Goal: Task Accomplishment & Management: Use online tool/utility

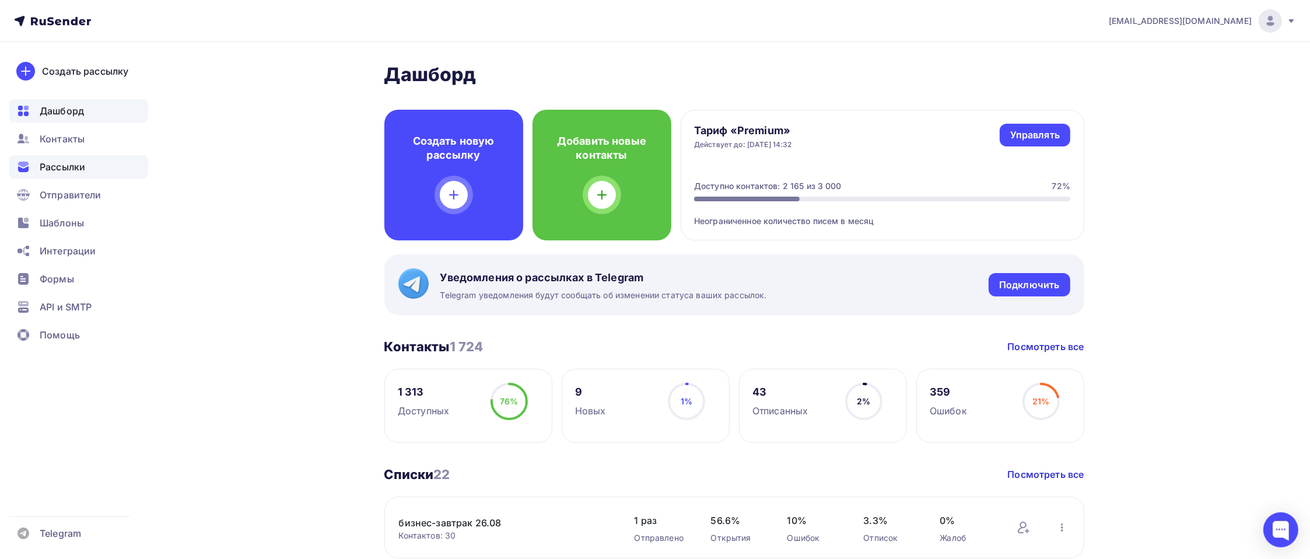
click at [76, 164] on span "Рассылки" at bounding box center [62, 167] width 45 height 14
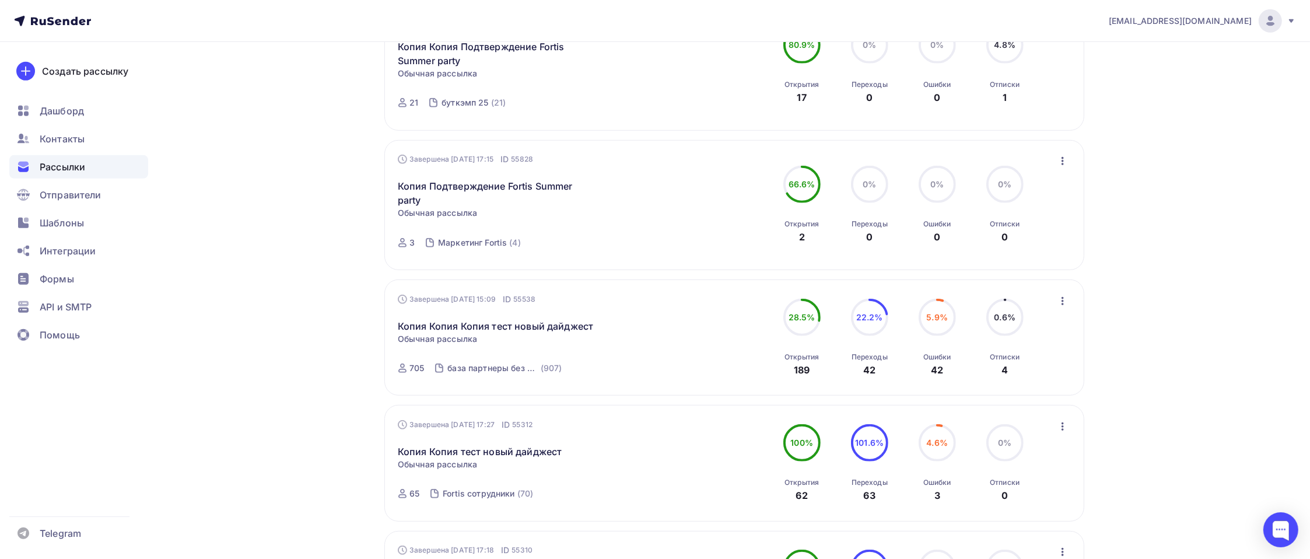
scroll to position [933, 0]
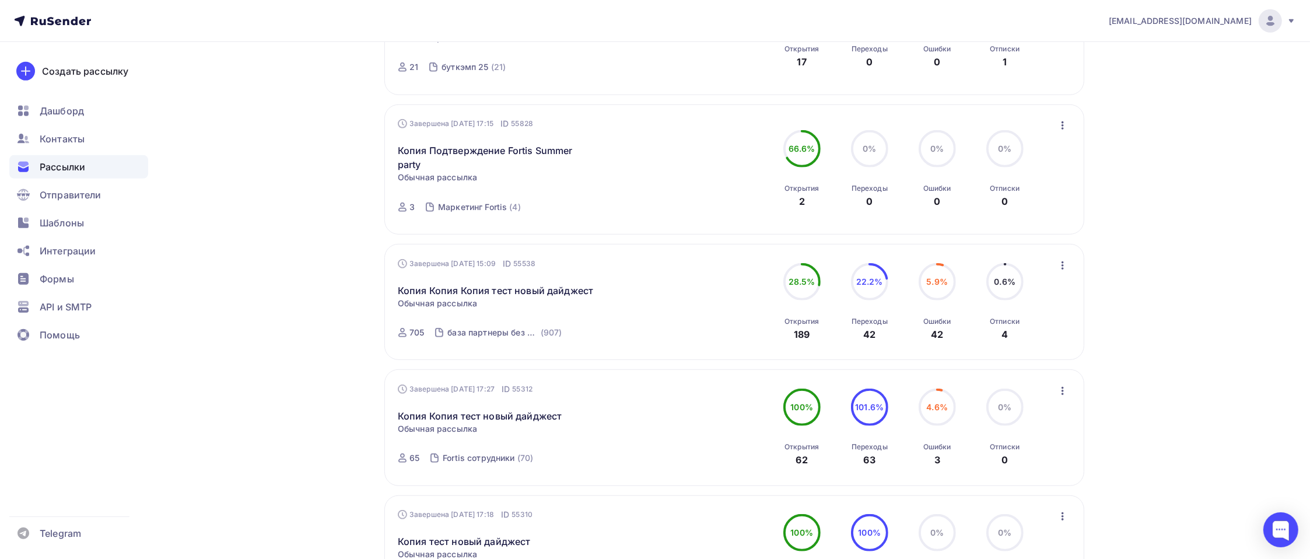
click at [1064, 264] on icon "button" at bounding box center [1063, 265] width 14 height 14
click at [986, 339] on div "Копировать в новую" at bounding box center [1010, 342] width 120 height 14
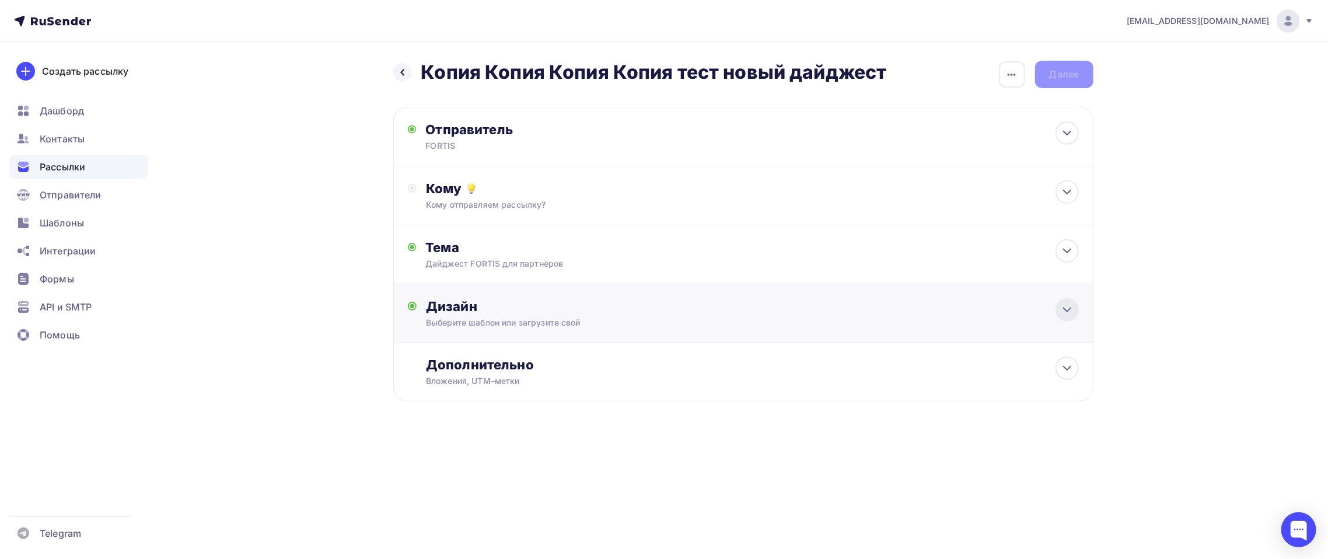
click at [1064, 312] on icon at bounding box center [1067, 310] width 14 height 14
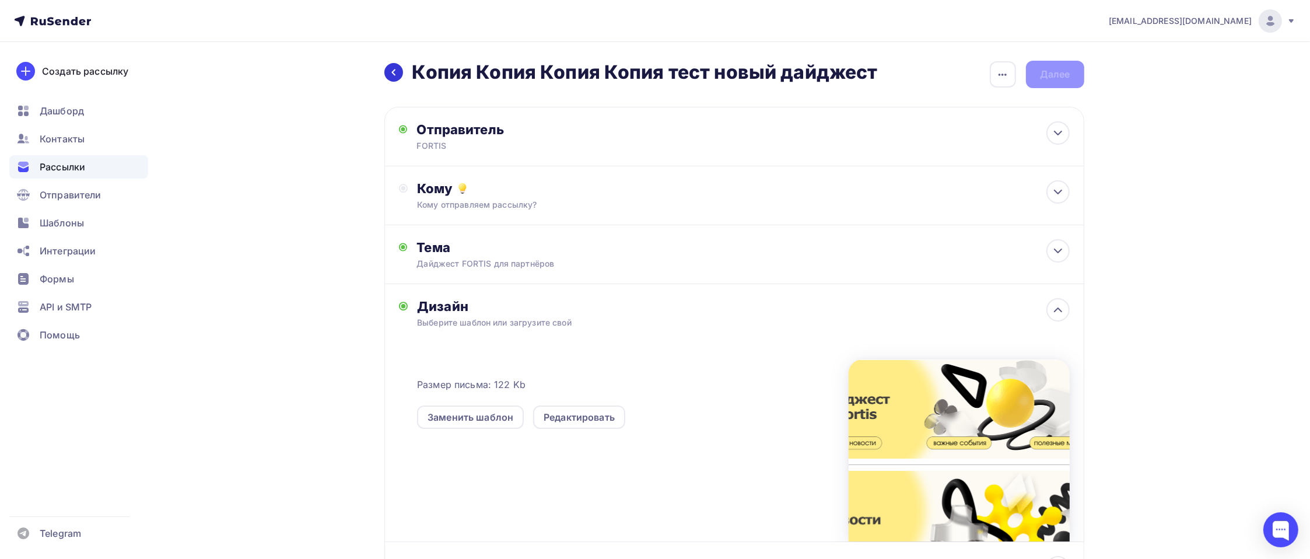
click at [386, 72] on div at bounding box center [393, 72] width 19 height 19
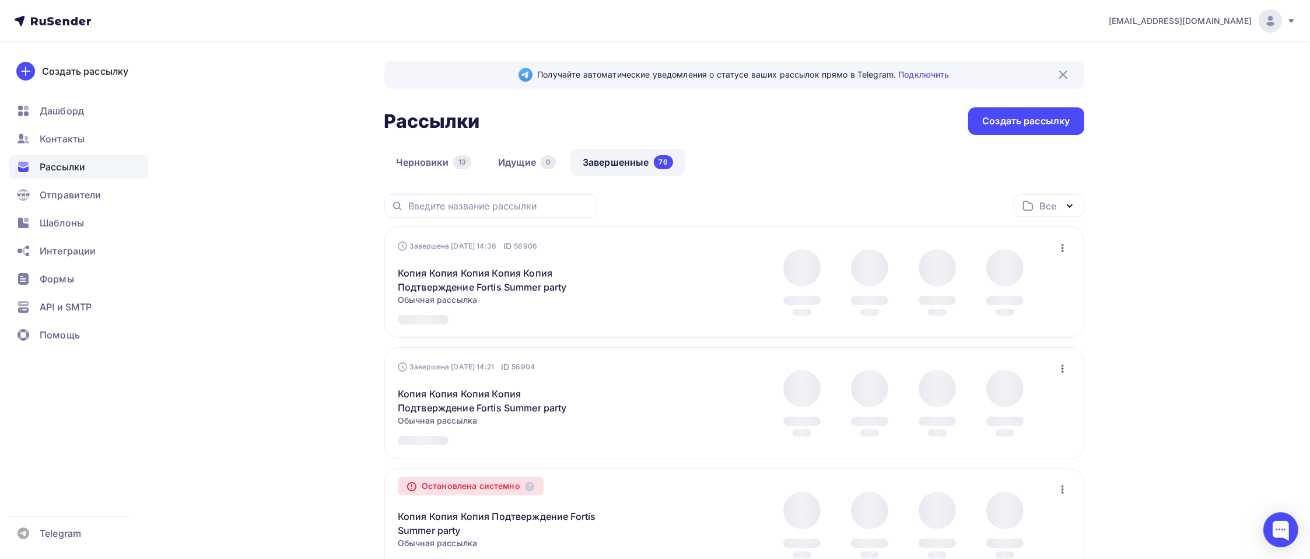
scroll to position [980, 0]
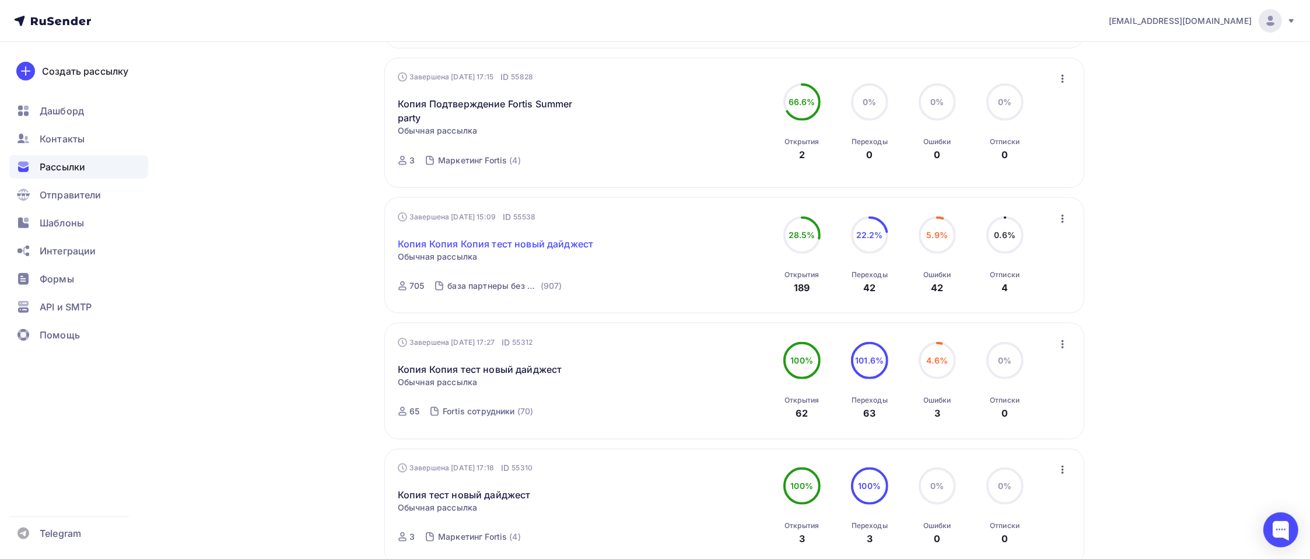
click at [485, 238] on link "Копия Копия Копия тест новый дайджест" at bounding box center [495, 244] width 195 height 14
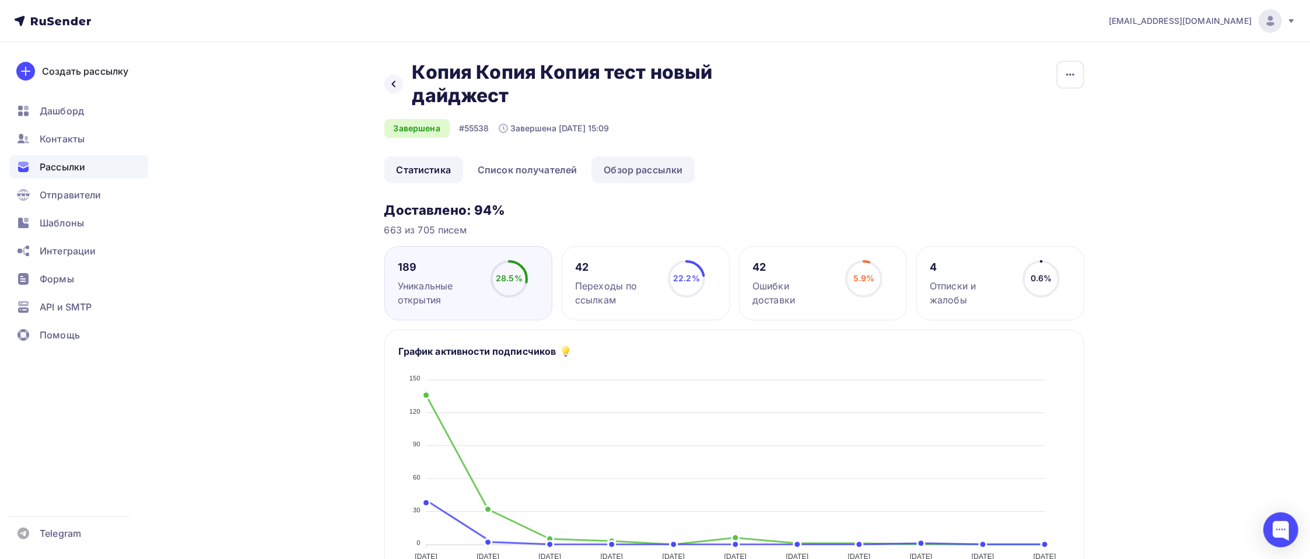
click at [631, 167] on link "Обзор рассылки" at bounding box center [642, 169] width 103 height 27
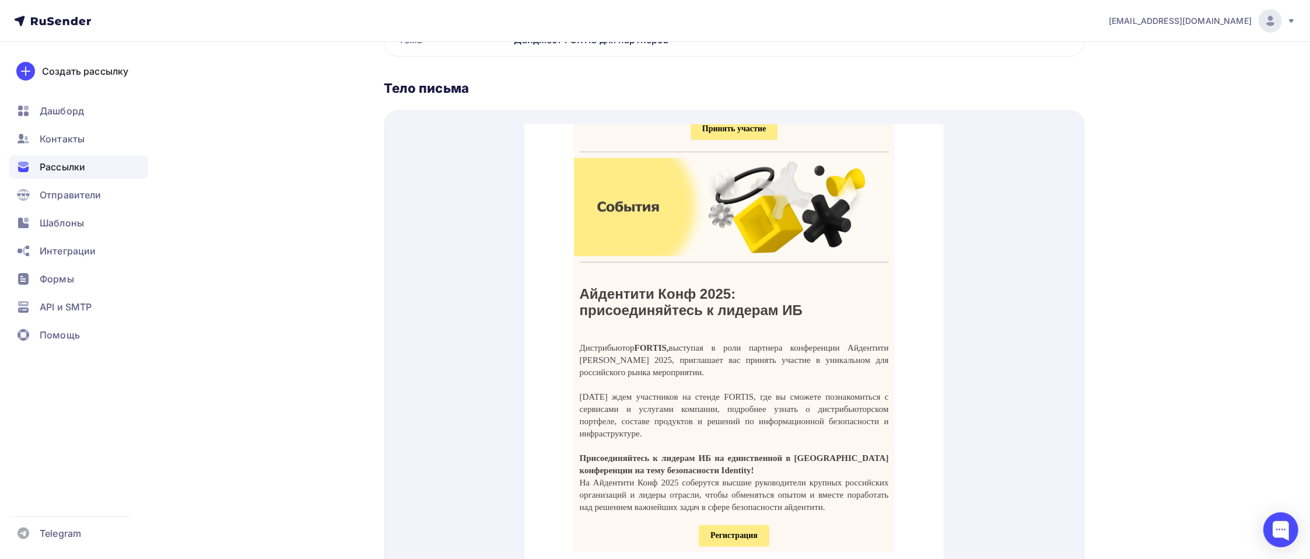
scroll to position [1369, 0]
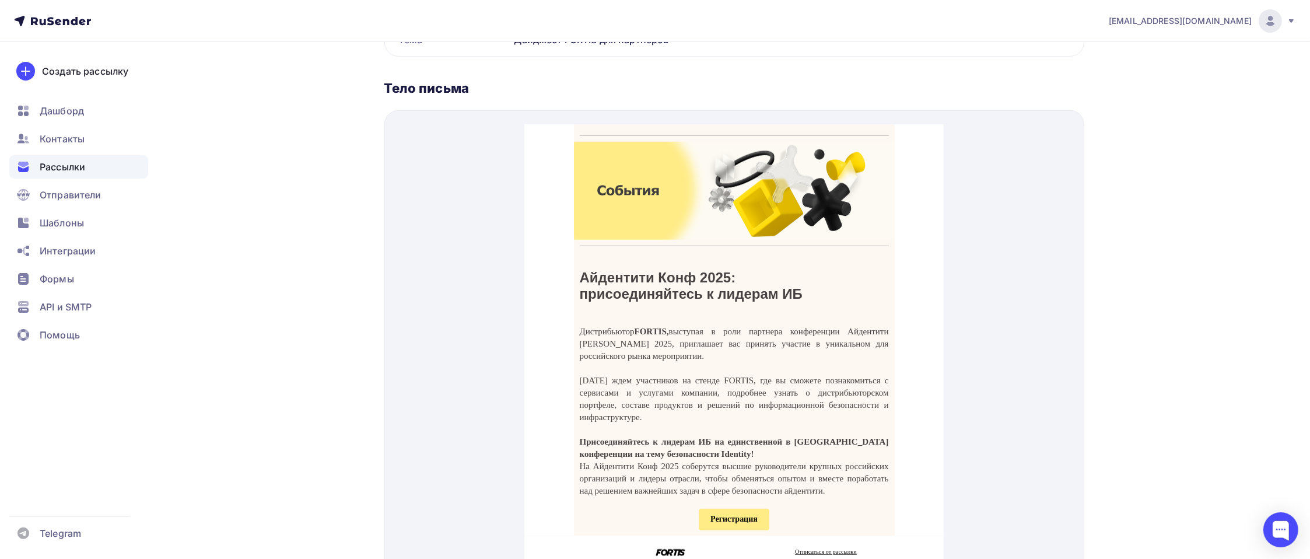
click at [722, 502] on span "Регистрация" at bounding box center [733, 504] width 47 height 9
drag, startPoint x: 575, startPoint y: 249, endPoint x: 811, endPoint y: 478, distance: 329.6
copy div "Loremipsu Dolo 9918: sitametconsecte a elitsed DO Eiusmodtempo INCIDI, utlabore…"
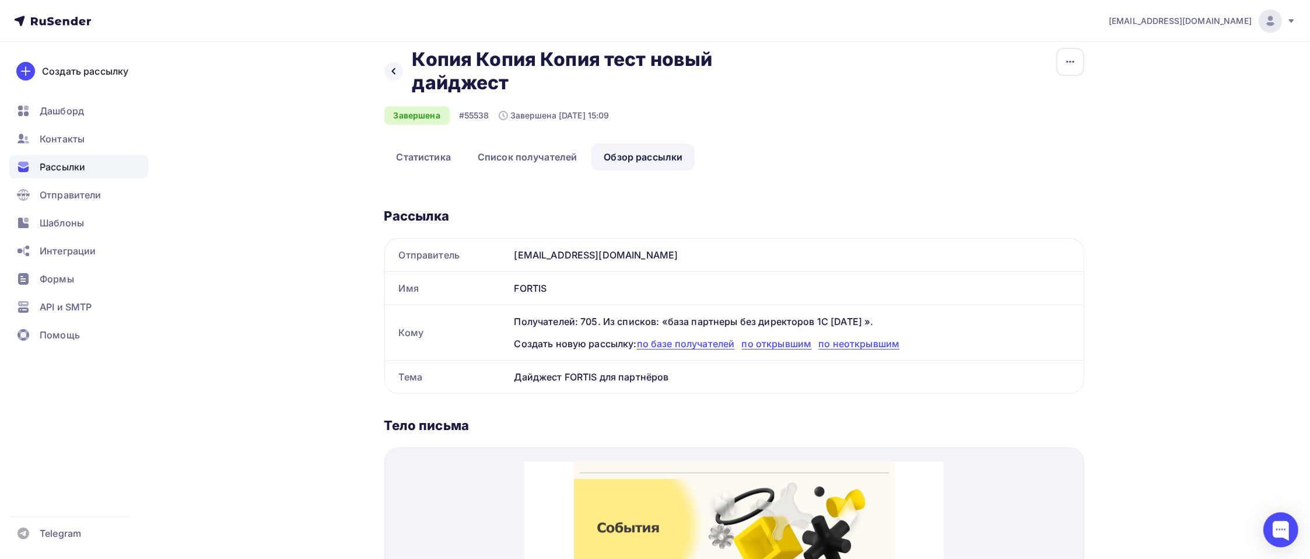
scroll to position [0, 0]
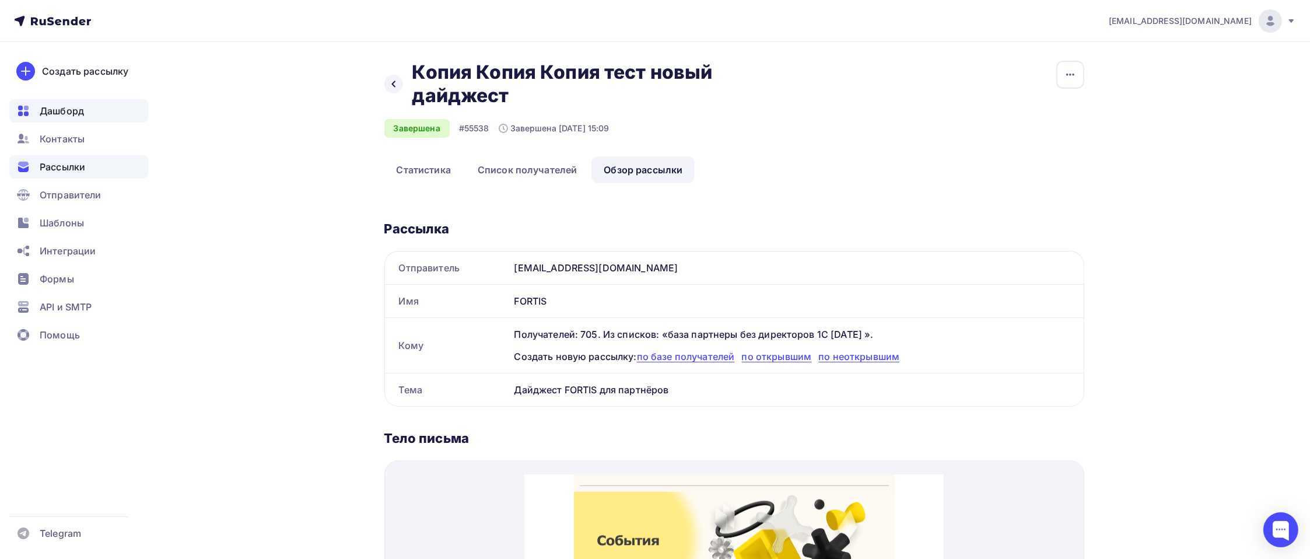
click at [71, 115] on span "Дашборд" at bounding box center [62, 111] width 44 height 14
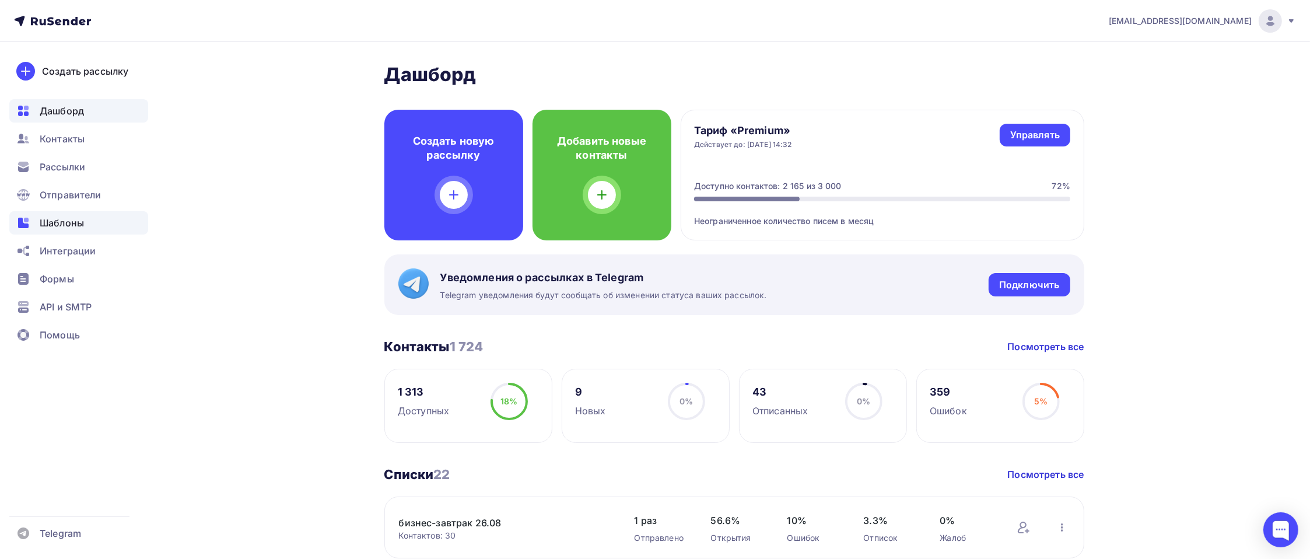
click at [61, 220] on span "Шаблоны" at bounding box center [62, 223] width 44 height 14
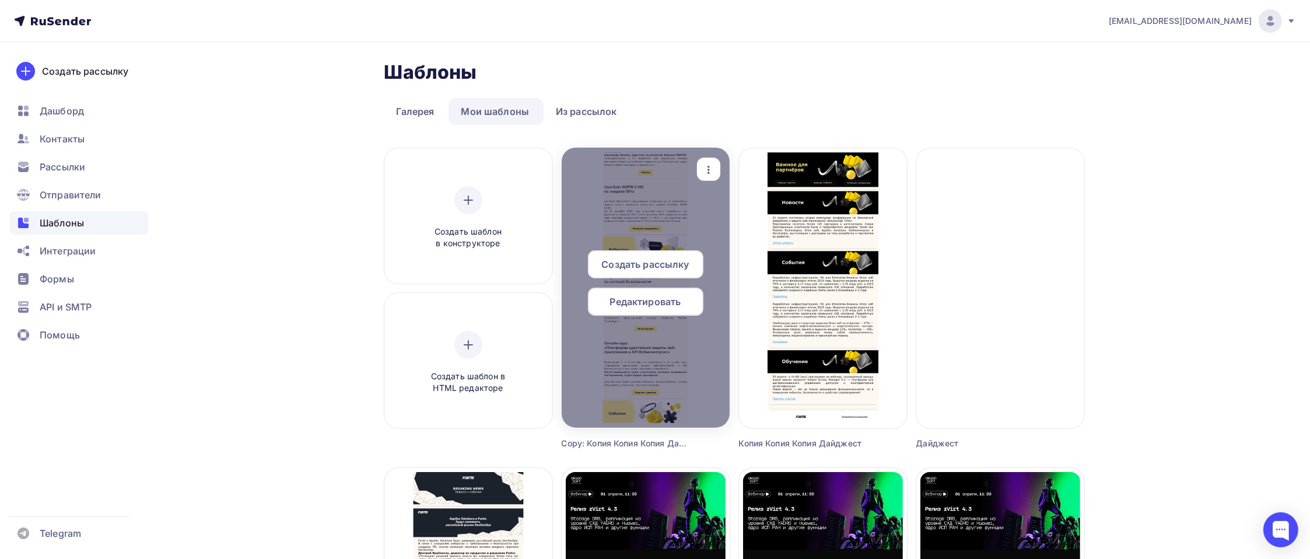
click at [653, 302] on span "Редактировать" at bounding box center [645, 302] width 71 height 14
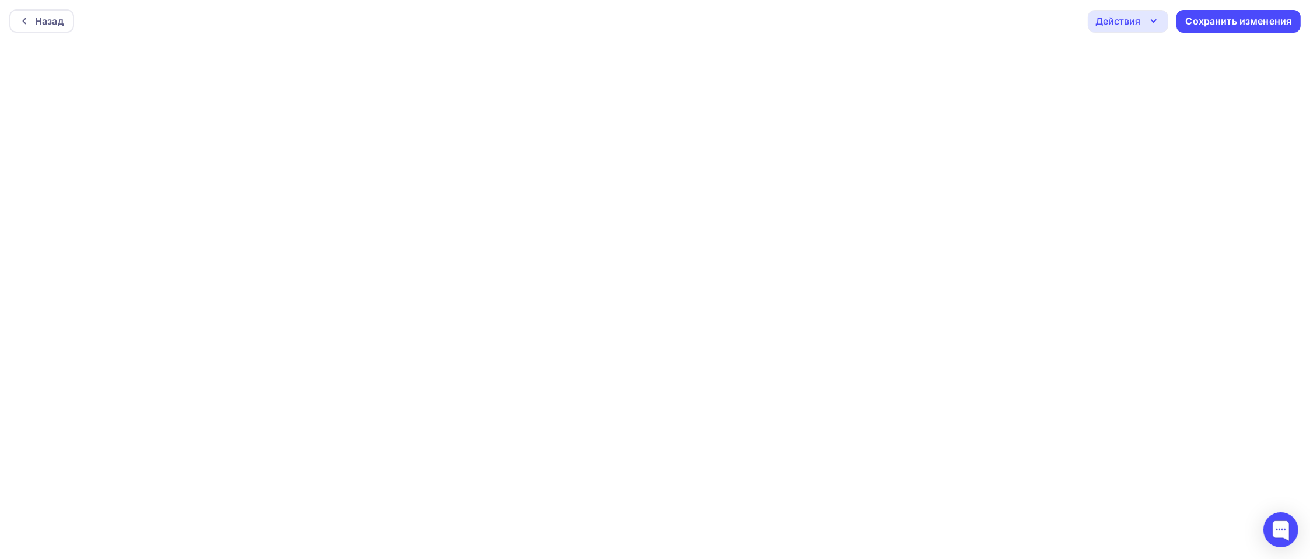
click at [254, 40] on div "Назад Действия Отправить тестовое письмо Предпросмотр Выйти без сохранения Сохр…" at bounding box center [655, 21] width 1310 height 42
click at [1212, 24] on div "Сохранить изменения" at bounding box center [1239, 21] width 106 height 13
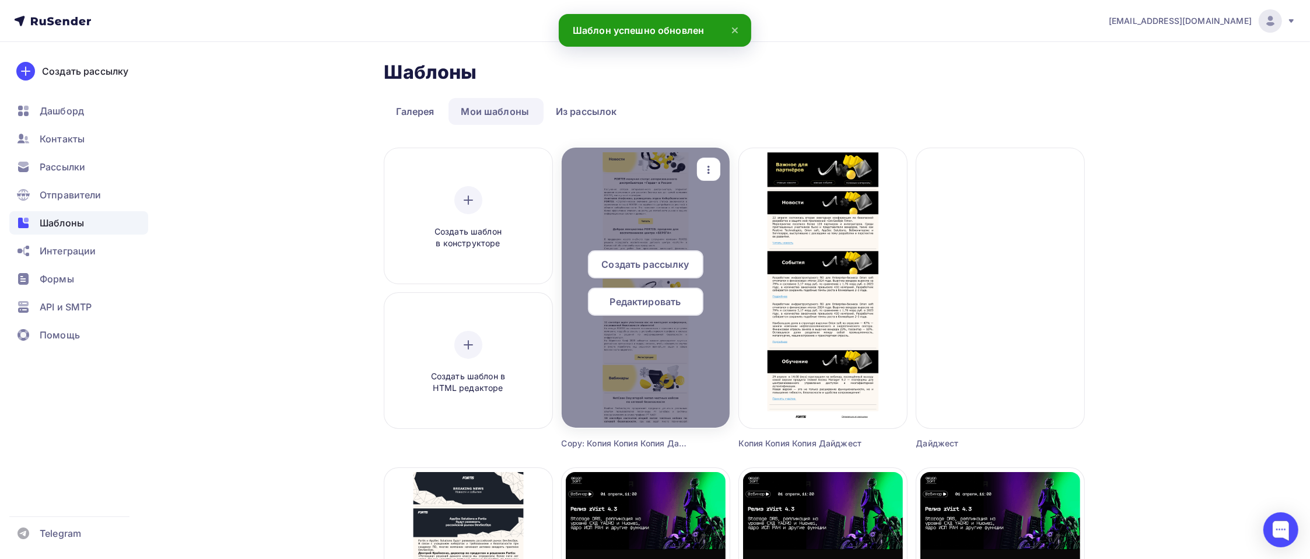
click at [667, 258] on span "Создать рассылку" at bounding box center [644, 264] width 87 height 14
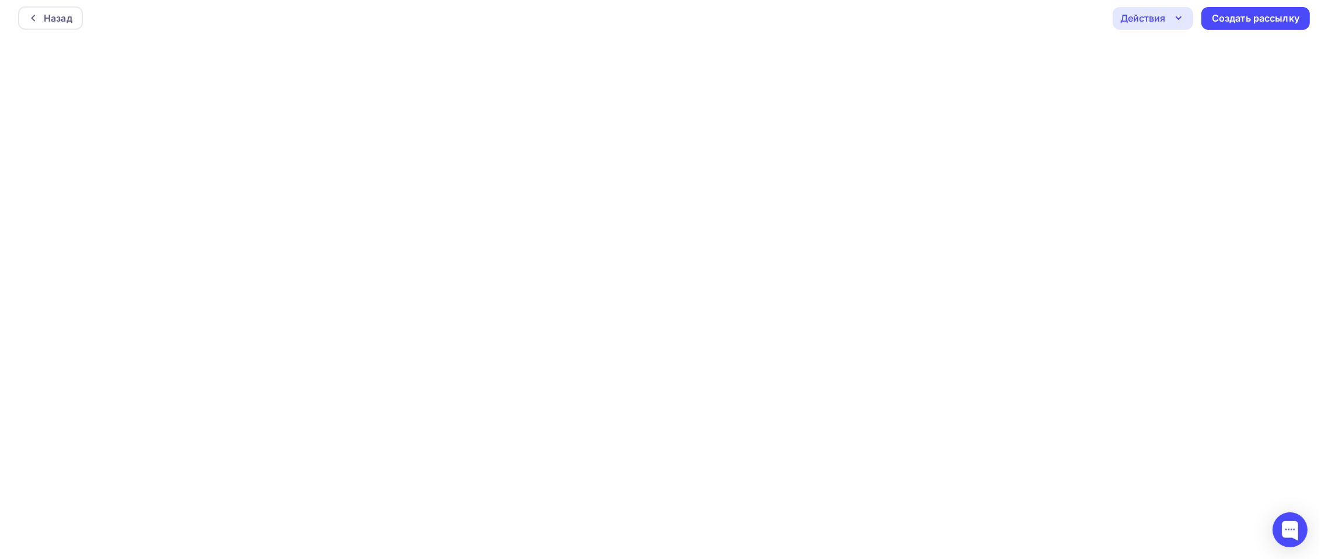
scroll to position [3, 0]
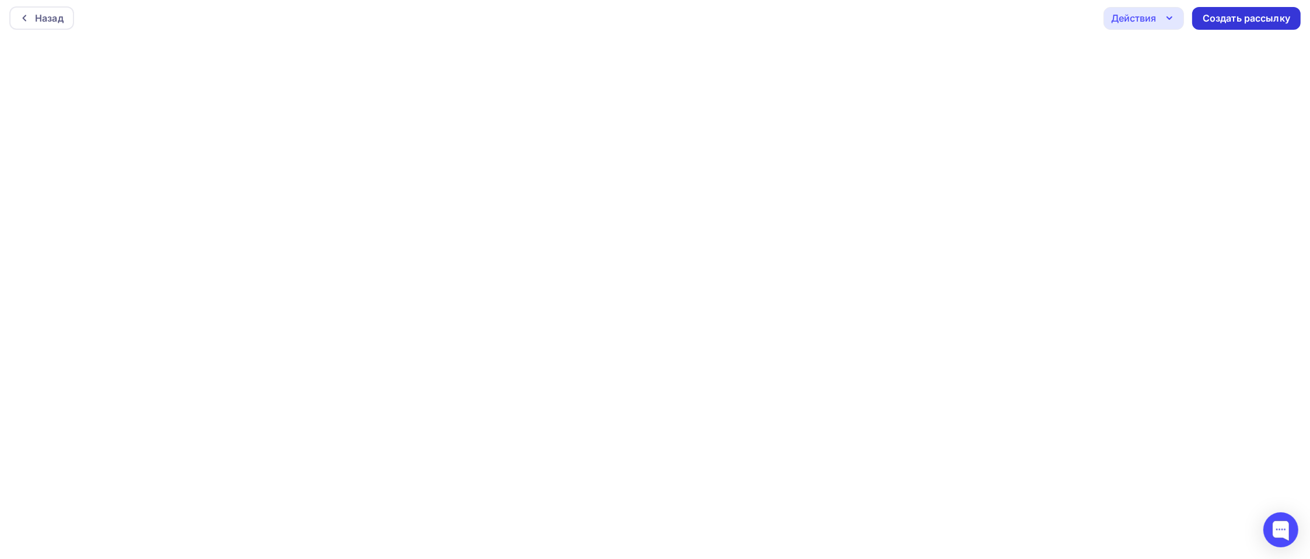
click at [1216, 17] on div "Создать рассылку" at bounding box center [1246, 18] width 87 height 13
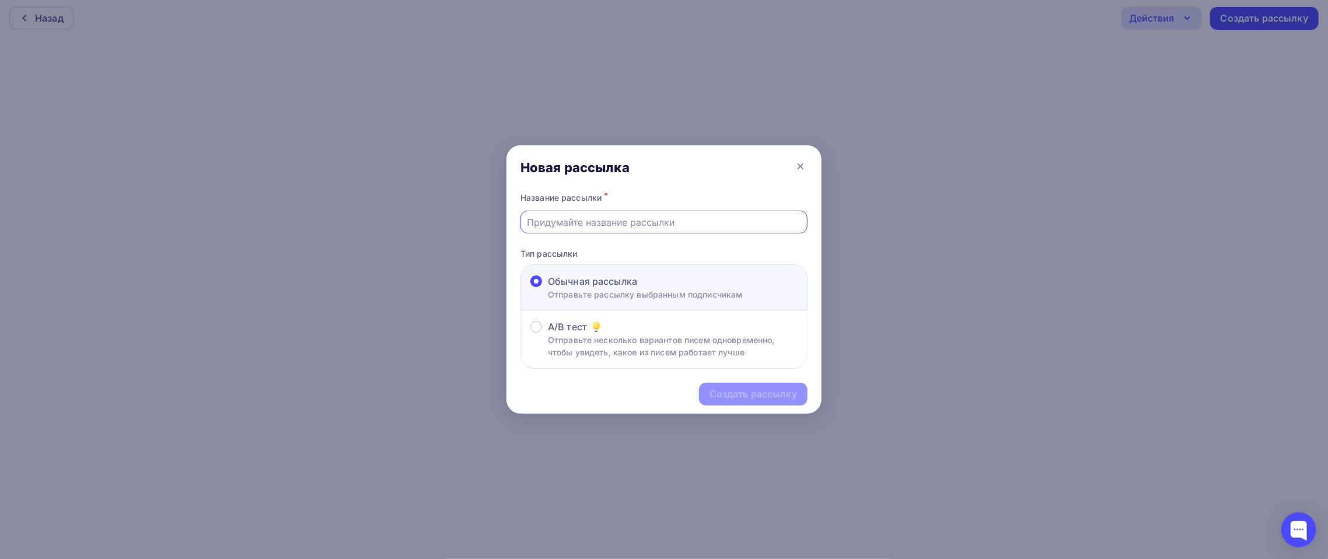
click at [575, 222] on input "text" at bounding box center [664, 222] width 274 height 14
type input "Дайджест: сентябрь"
click at [715, 388] on div "Создать рассылку" at bounding box center [752, 393] width 87 height 13
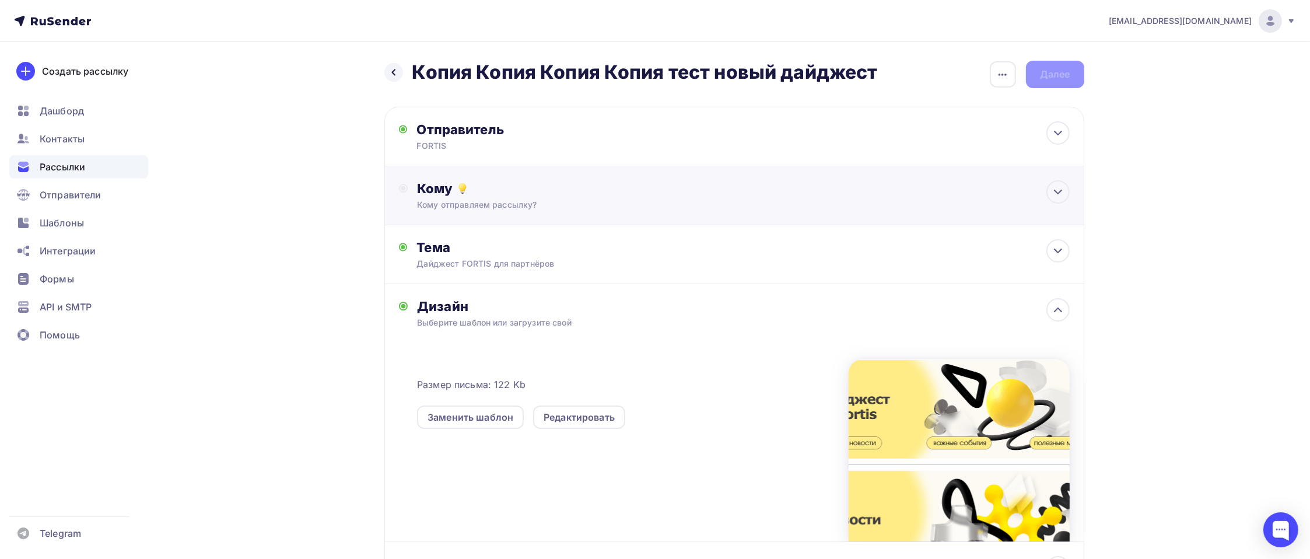
click at [486, 181] on div "Кому" at bounding box center [743, 188] width 652 height 16
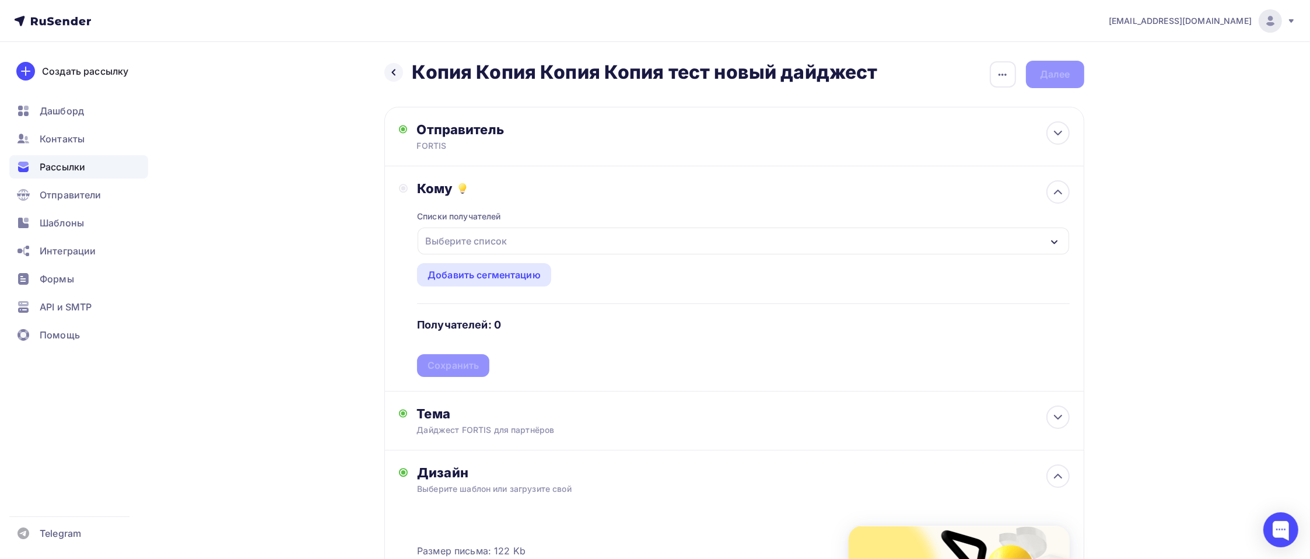
click at [488, 238] on div "Выберите список" at bounding box center [466, 240] width 91 height 21
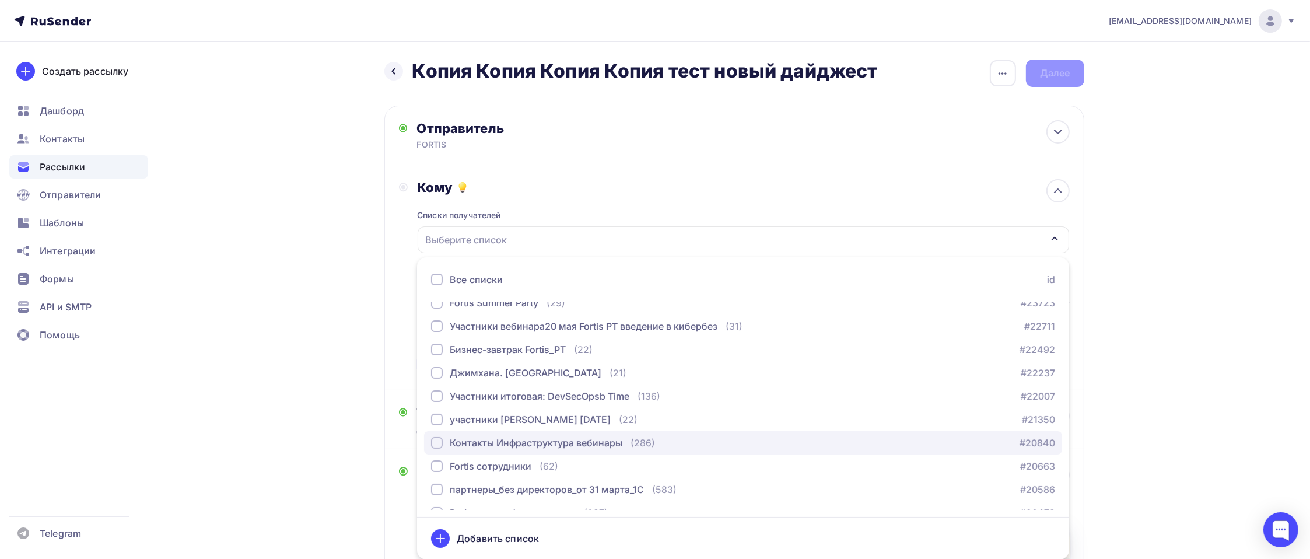
scroll to position [282, 0]
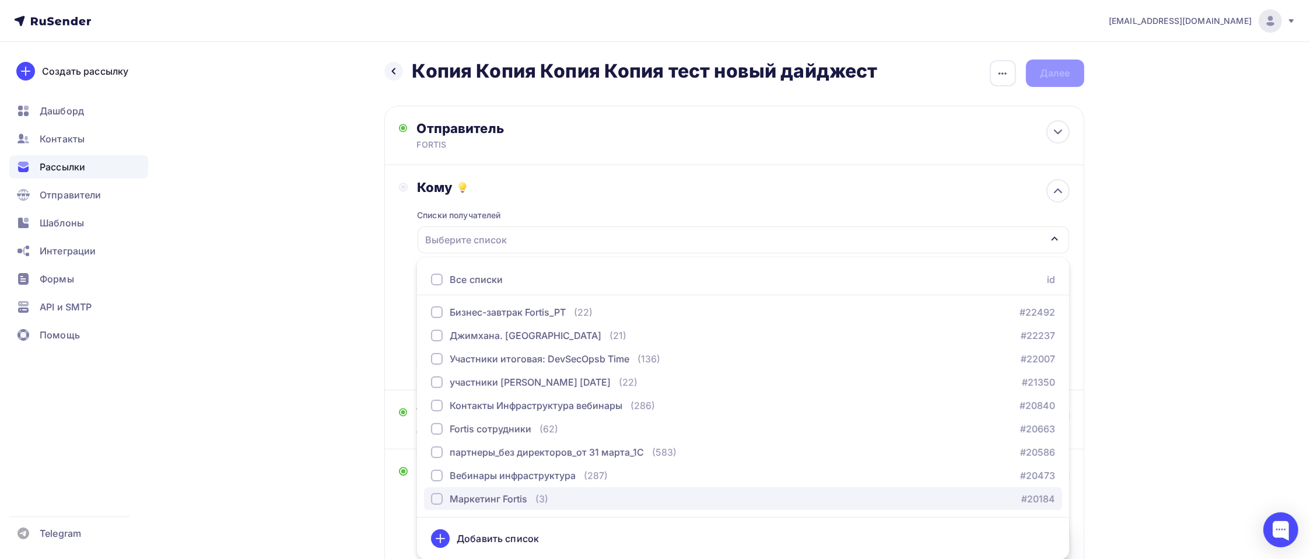
click at [510, 500] on div "Маркетинг Fortis" at bounding box center [489, 499] width 78 height 14
drag, startPoint x: 1182, startPoint y: 220, endPoint x: 1175, endPoint y: 469, distance: 249.2
click at [1200, 254] on div "[EMAIL_ADDRESS][DOMAIN_NAME] Аккаунт Тарифы Выйти Создать рассылку [GEOGRAPHIC_…" at bounding box center [655, 420] width 1310 height 842
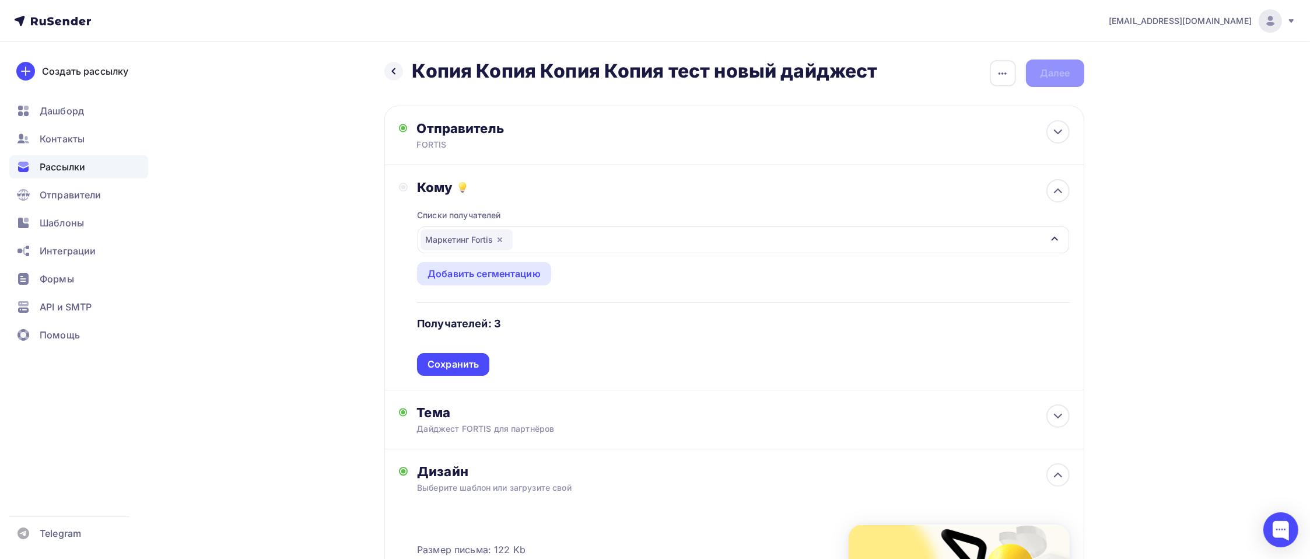
drag, startPoint x: 451, startPoint y: 365, endPoint x: 93, endPoint y: 45, distance: 479.2
click at [449, 364] on div "Сохранить" at bounding box center [453, 364] width 51 height 13
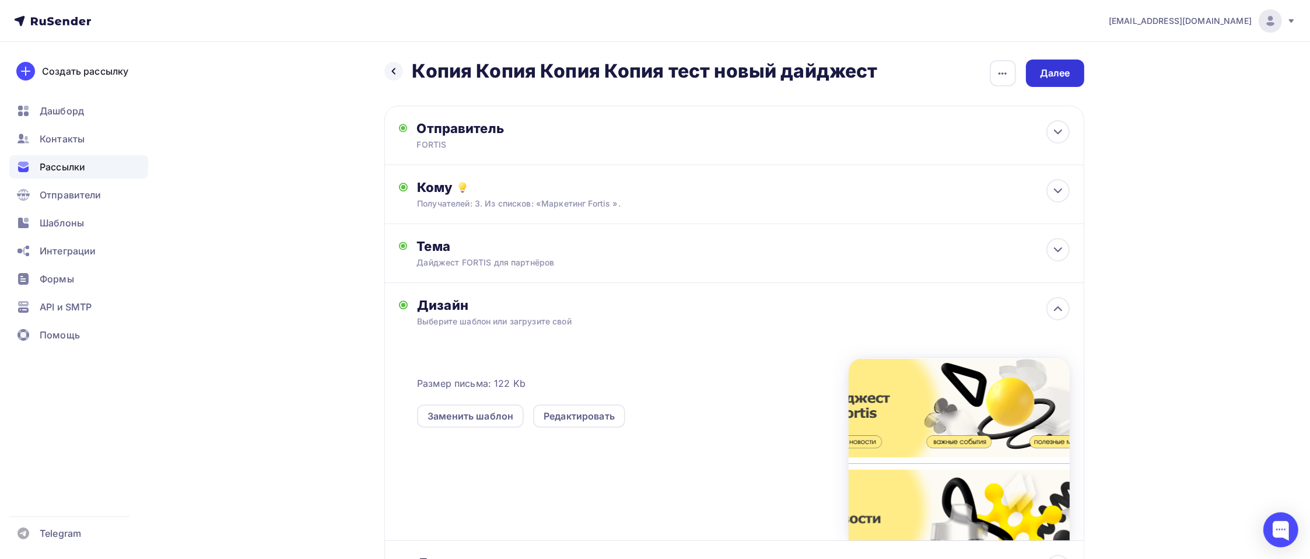
click at [1061, 68] on div "Далее" at bounding box center [1055, 72] width 30 height 13
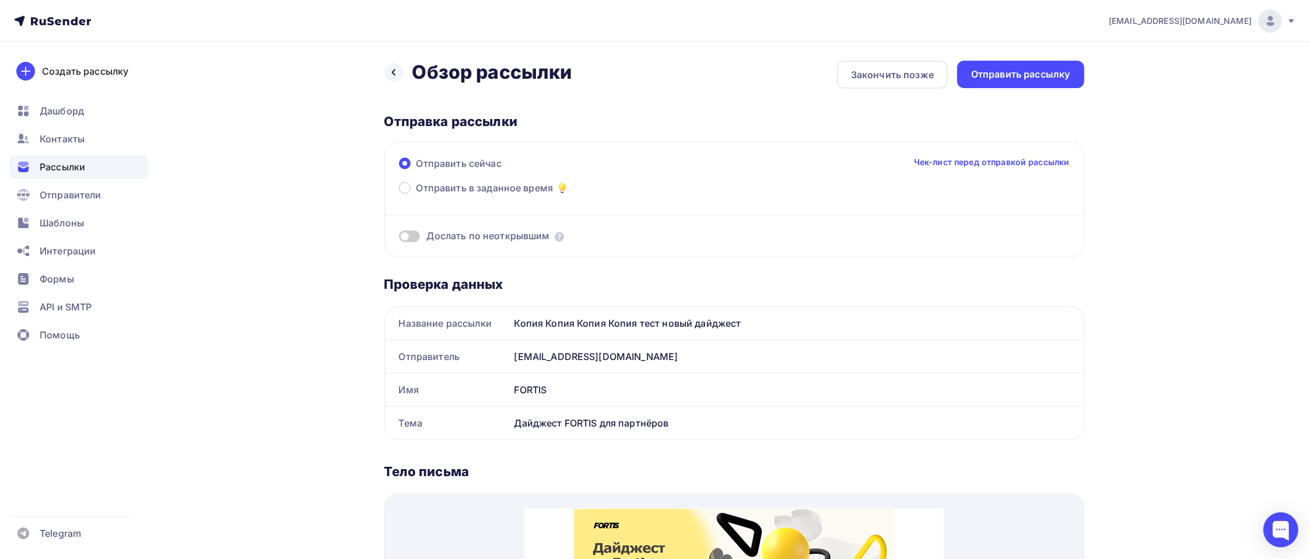
click at [1023, 88] on div "Назад Обзор рассылки Обзор рассылки Закончить позже Отправить рассылку Отправка…" at bounding box center [734, 515] width 700 height 908
click at [1026, 83] on div "Отправить рассылку" at bounding box center [1020, 74] width 127 height 27
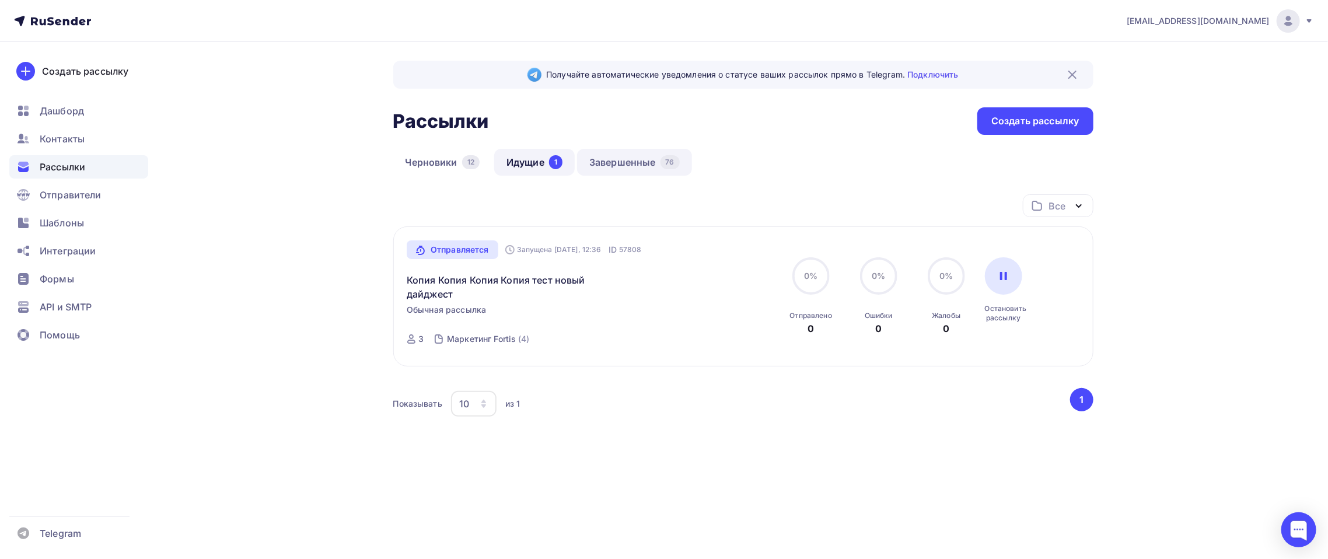
click at [590, 158] on link "Завершенные 76" at bounding box center [634, 162] width 115 height 27
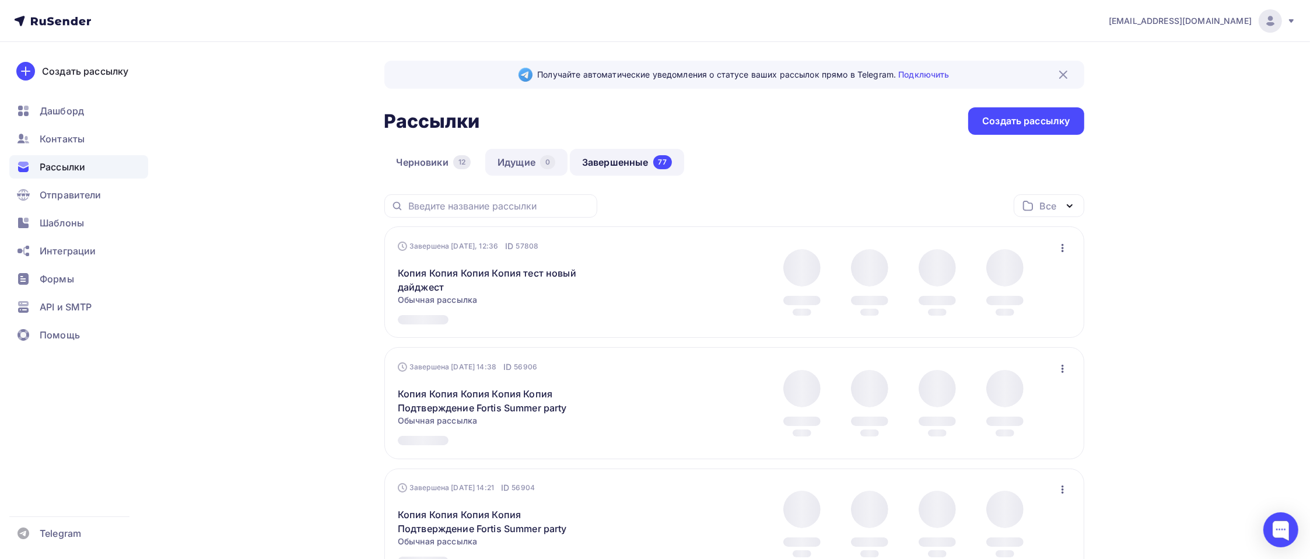
click at [514, 169] on link "Идущие 0" at bounding box center [526, 162] width 82 height 27
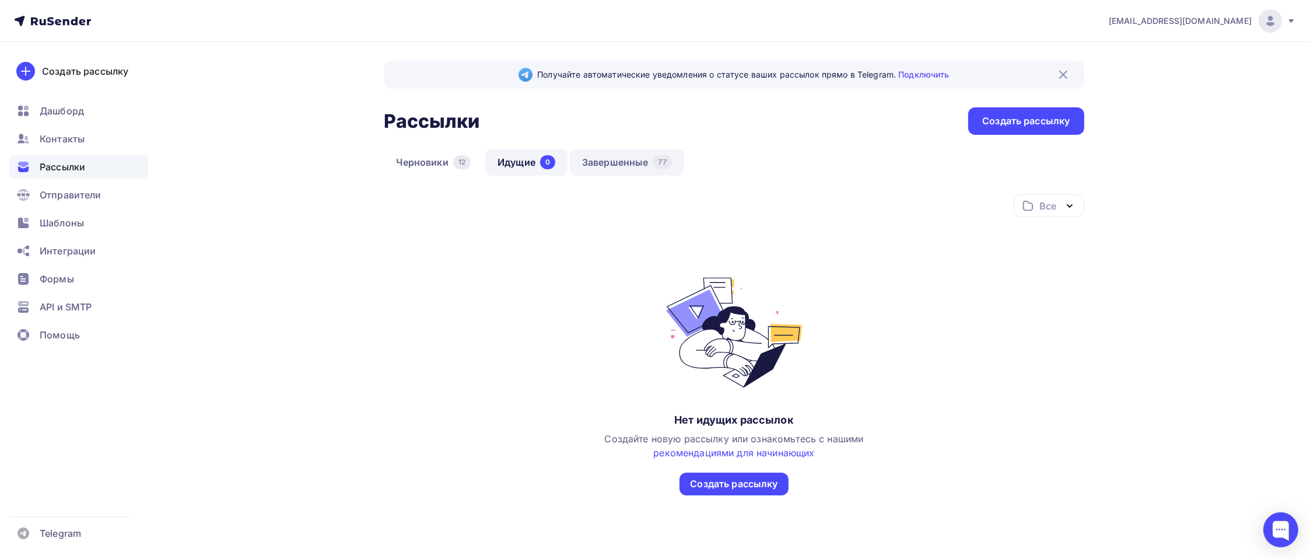
click at [602, 153] on link "Завершенные 77" at bounding box center [627, 162] width 114 height 27
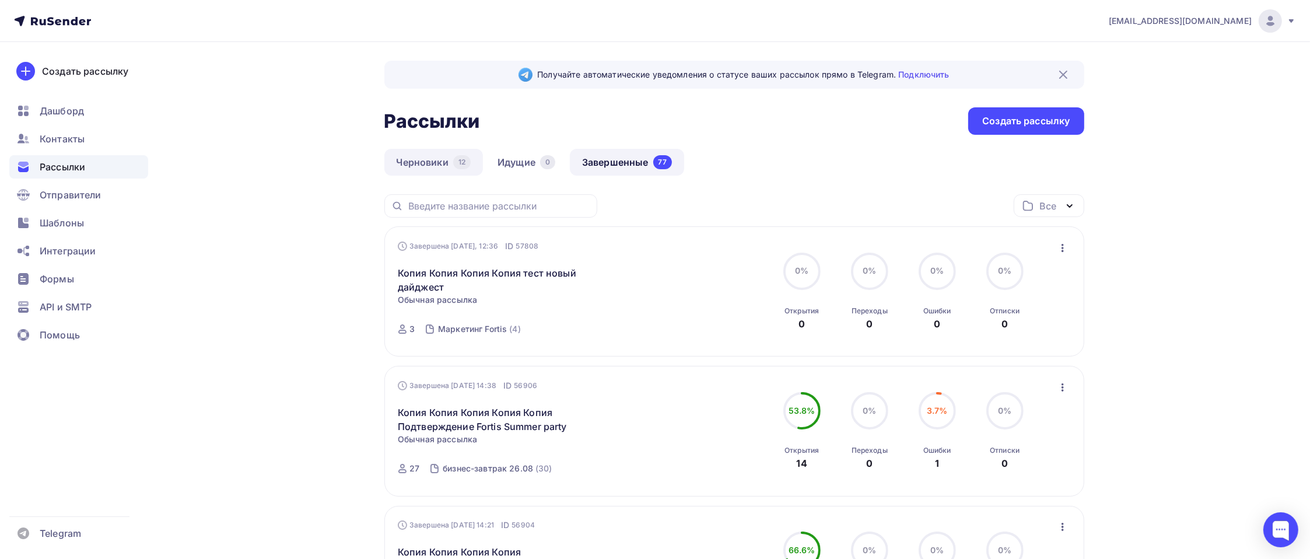
click at [434, 169] on link "Черновики 12" at bounding box center [433, 162] width 99 height 27
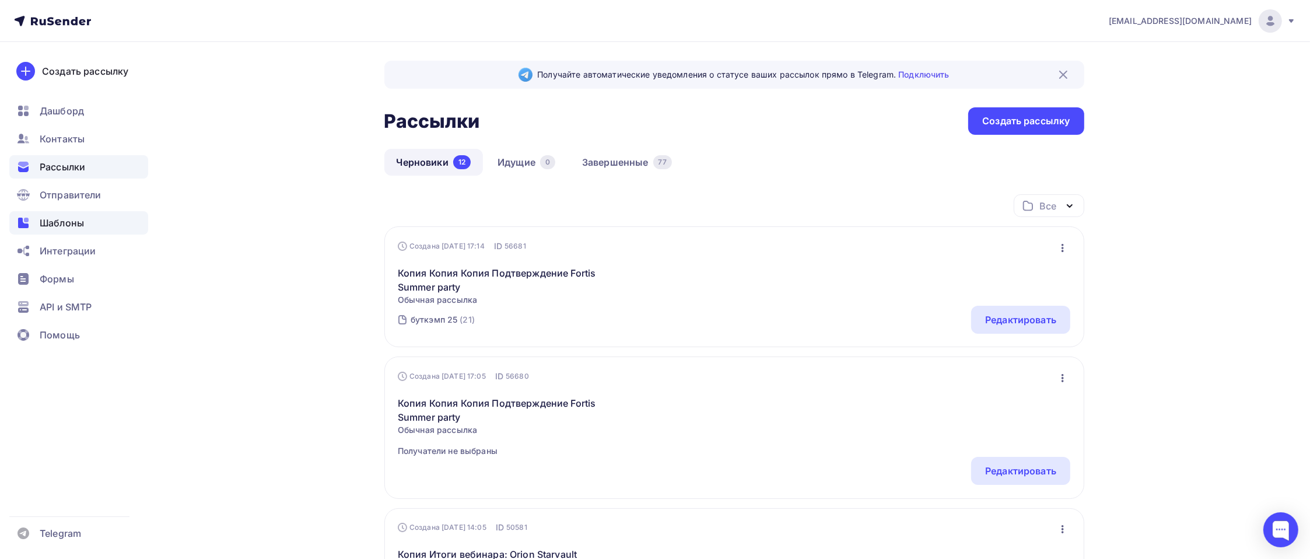
click at [63, 230] on div "Шаблоны" at bounding box center [78, 222] width 139 height 23
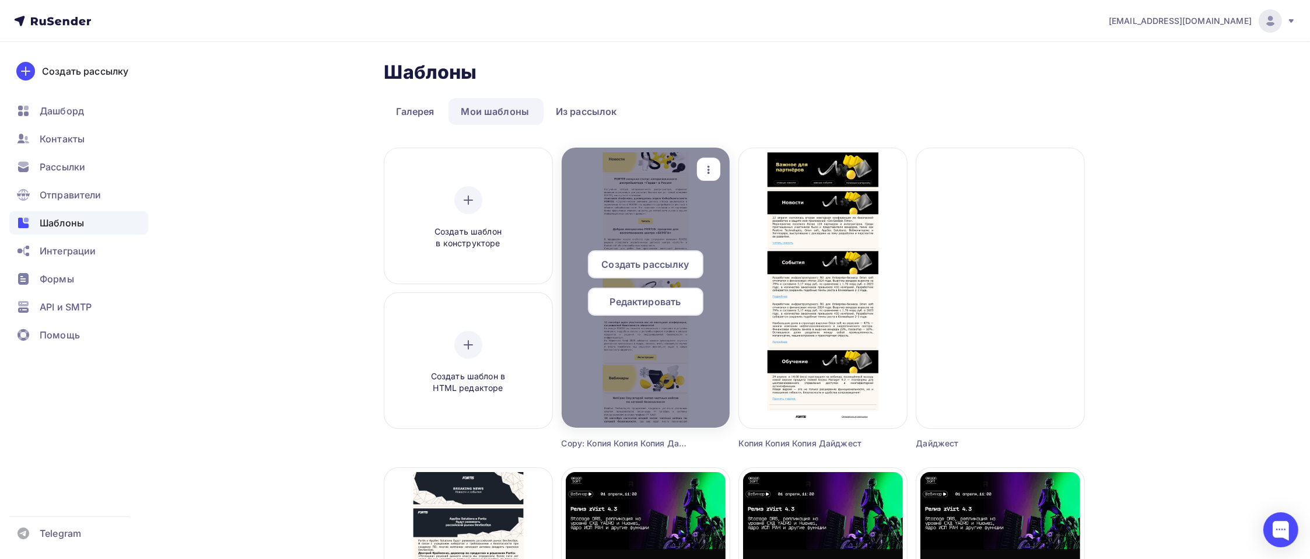
click at [643, 357] on div at bounding box center [646, 288] width 168 height 280
click at [650, 330] on div at bounding box center [646, 288] width 168 height 280
click at [650, 300] on span "Редактировать" at bounding box center [645, 302] width 71 height 14
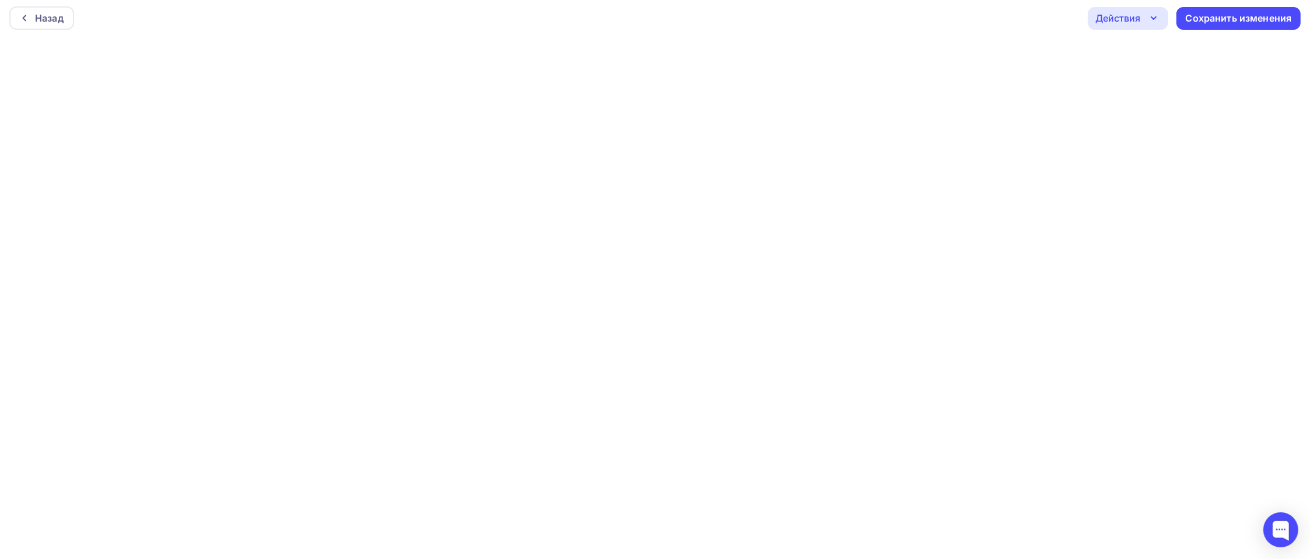
scroll to position [3, 0]
click at [1196, 22] on div "Сохранить изменения" at bounding box center [1239, 18] width 106 height 13
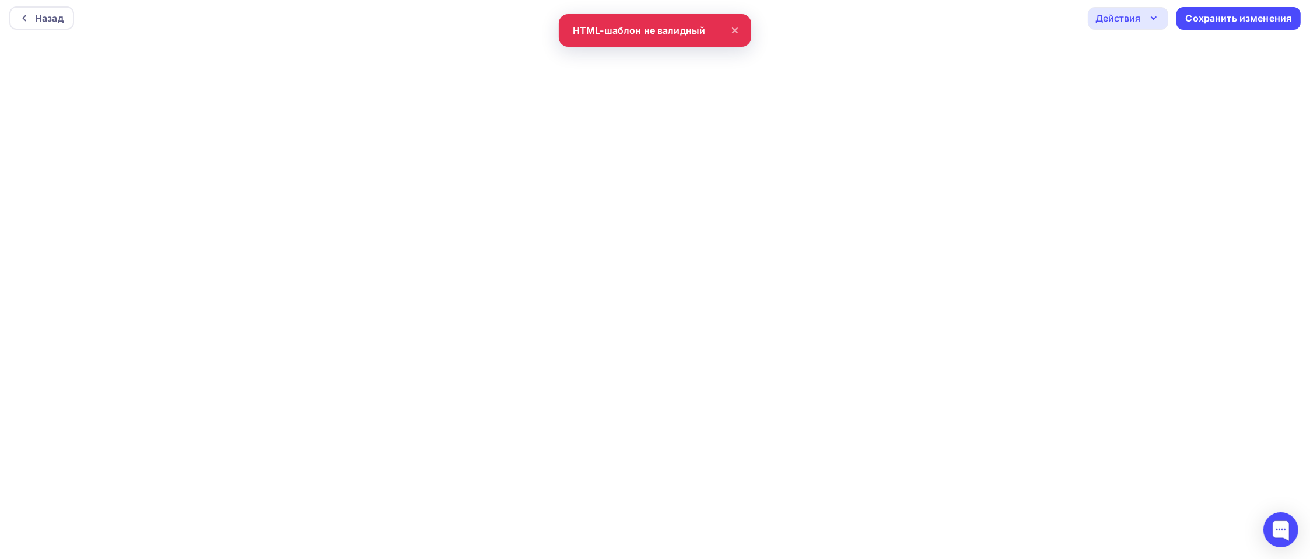
click at [737, 27] on icon at bounding box center [735, 30] width 14 height 14
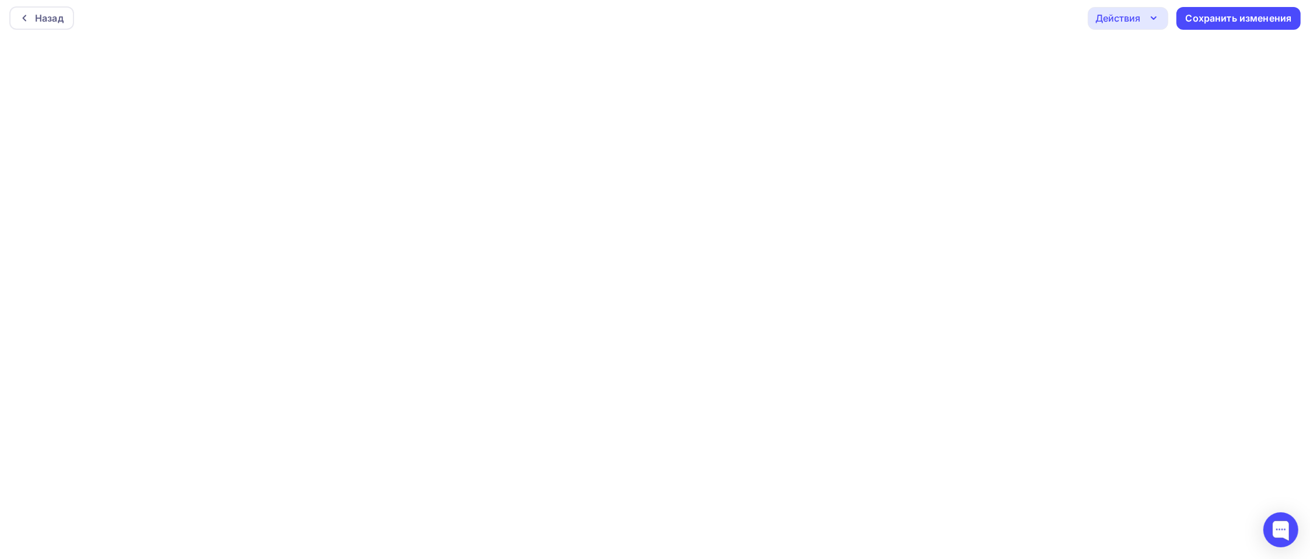
click at [1123, 23] on div "Действия" at bounding box center [1117, 18] width 45 height 14
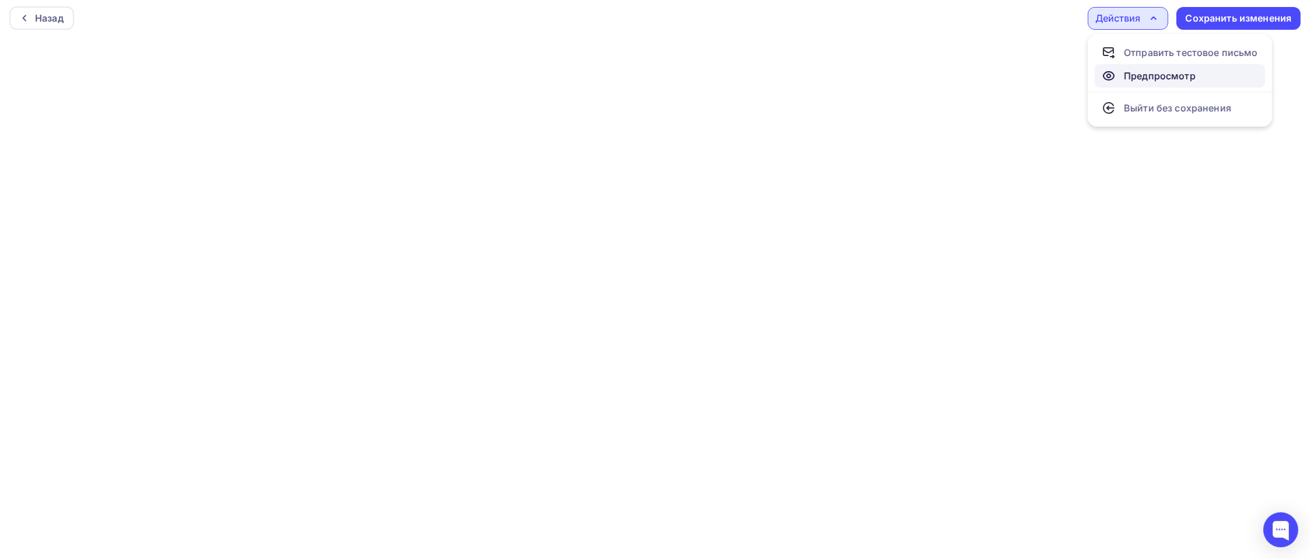
click at [1122, 80] on div "Предпросмотр" at bounding box center [1149, 76] width 94 height 14
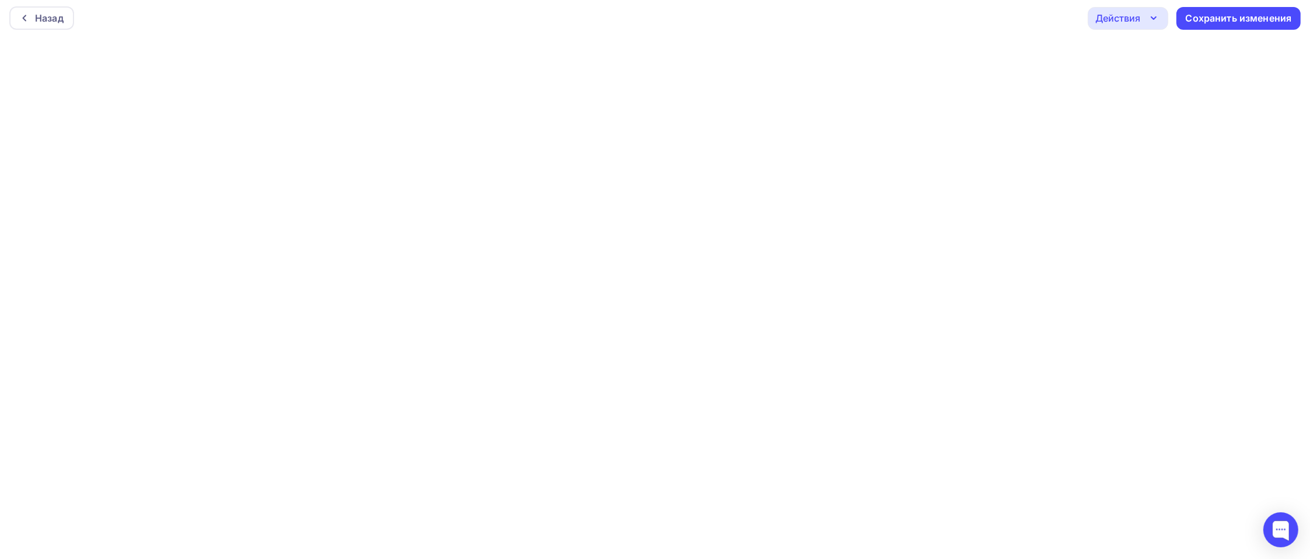
click at [1129, 20] on div "Действия" at bounding box center [1117, 18] width 45 height 14
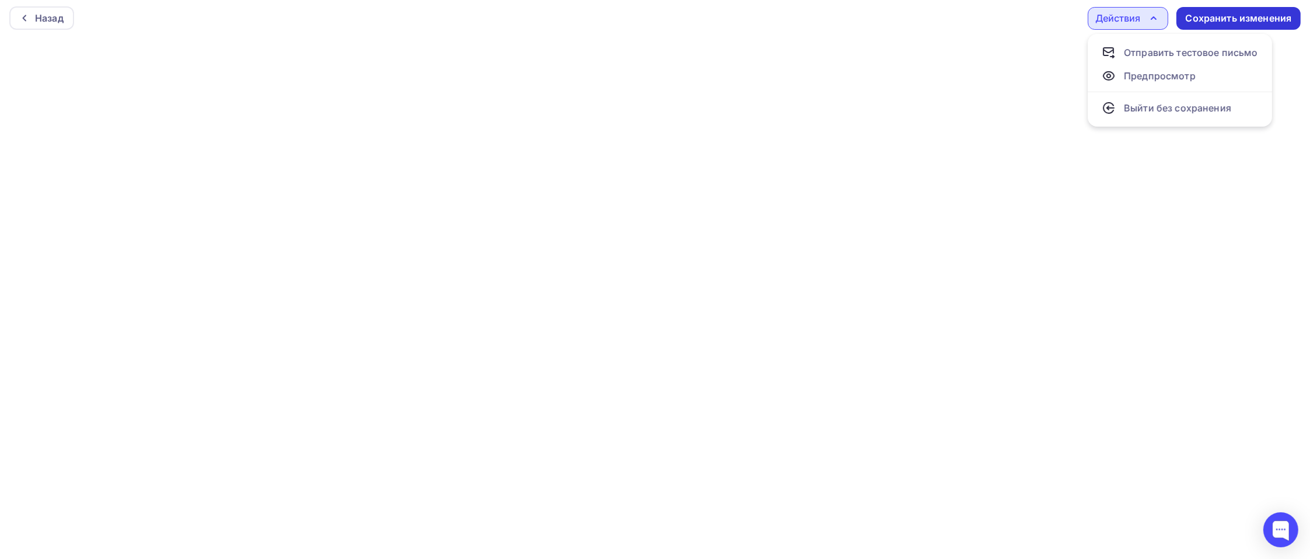
click at [1193, 16] on div "Сохранить изменения" at bounding box center [1239, 18] width 106 height 13
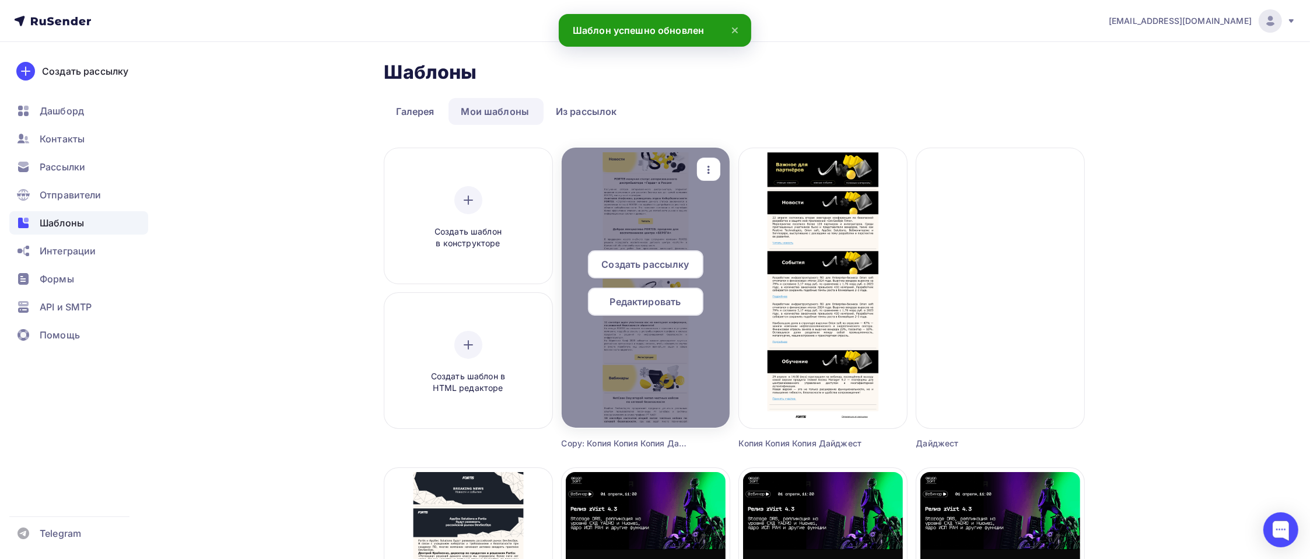
click at [661, 268] on span "Создать рассылку" at bounding box center [644, 264] width 87 height 14
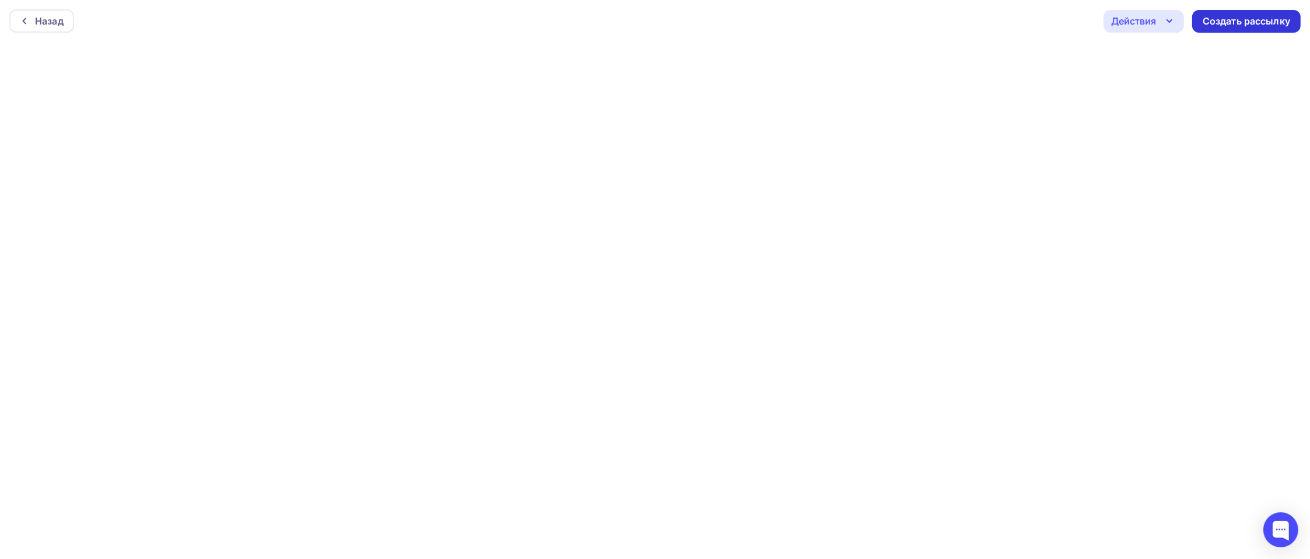
click at [1215, 26] on div "Создать рассылку" at bounding box center [1246, 21] width 87 height 13
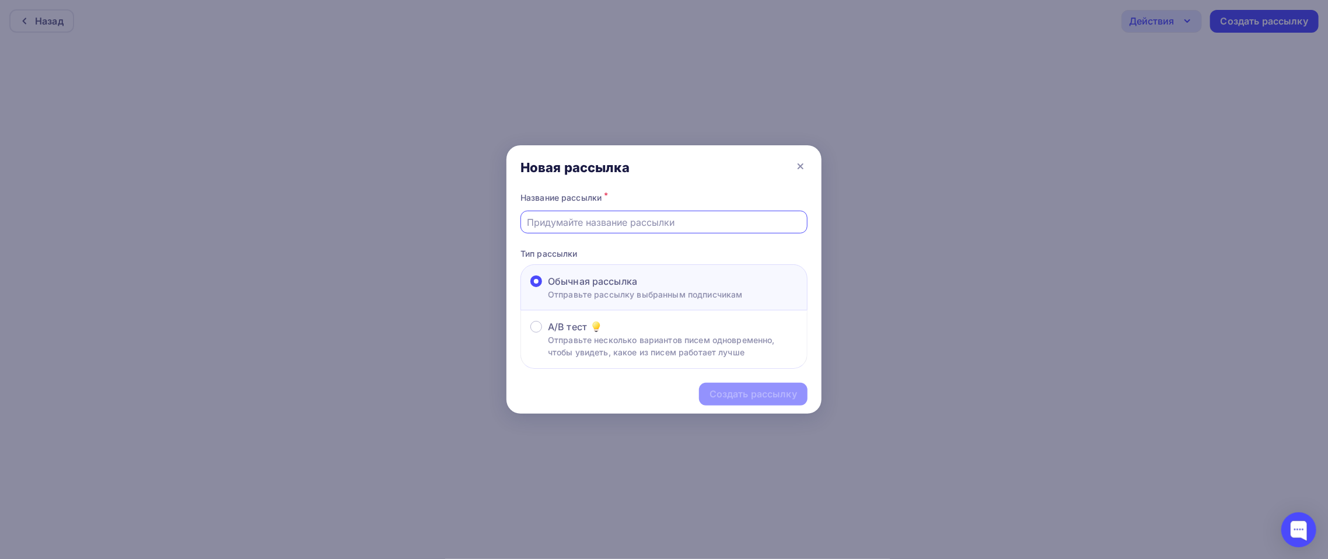
click at [680, 218] on input "text" at bounding box center [664, 222] width 274 height 14
type input "Дайджест"
click at [726, 397] on div "Создать рассылку" at bounding box center [752, 393] width 87 height 13
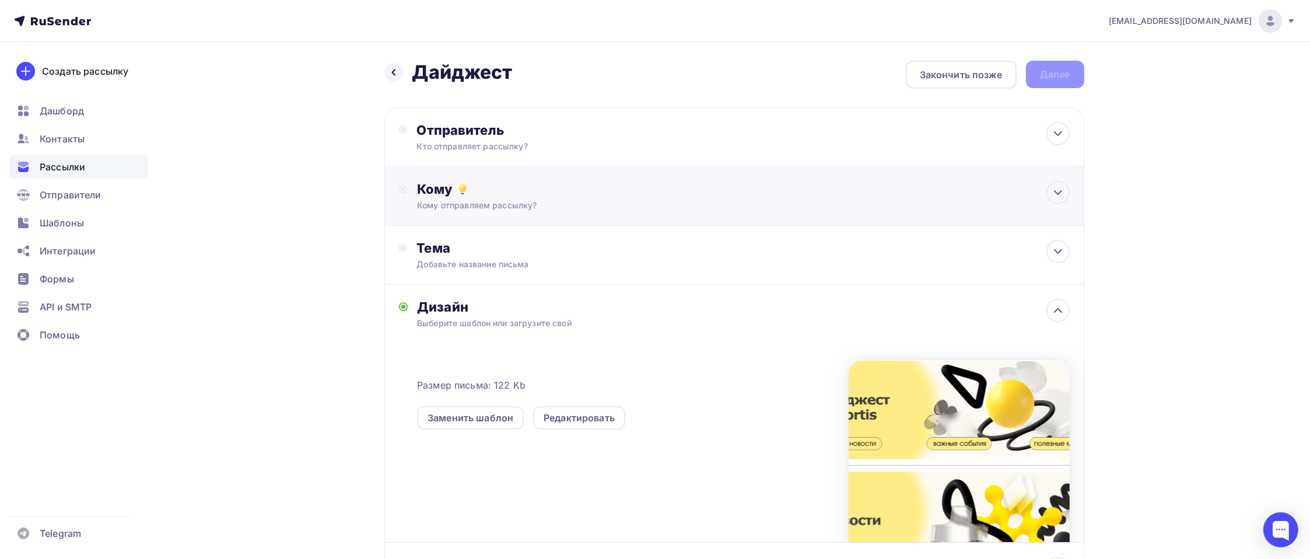
click at [453, 195] on div "Кому" at bounding box center [743, 189] width 652 height 16
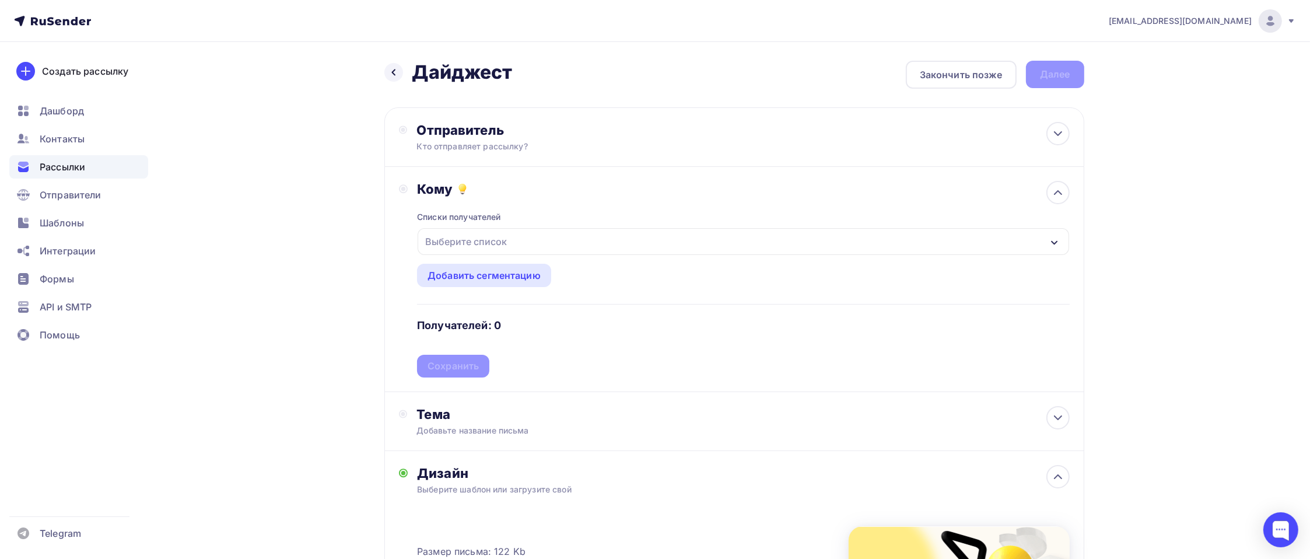
click at [456, 244] on div "Выберите список" at bounding box center [466, 241] width 91 height 21
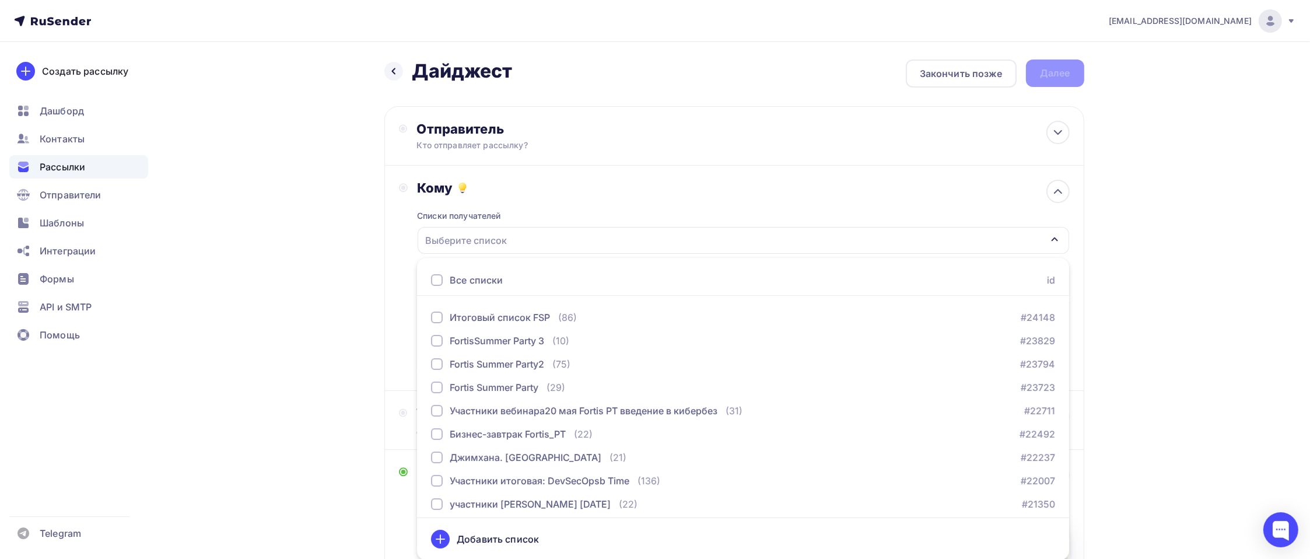
scroll to position [282, 0]
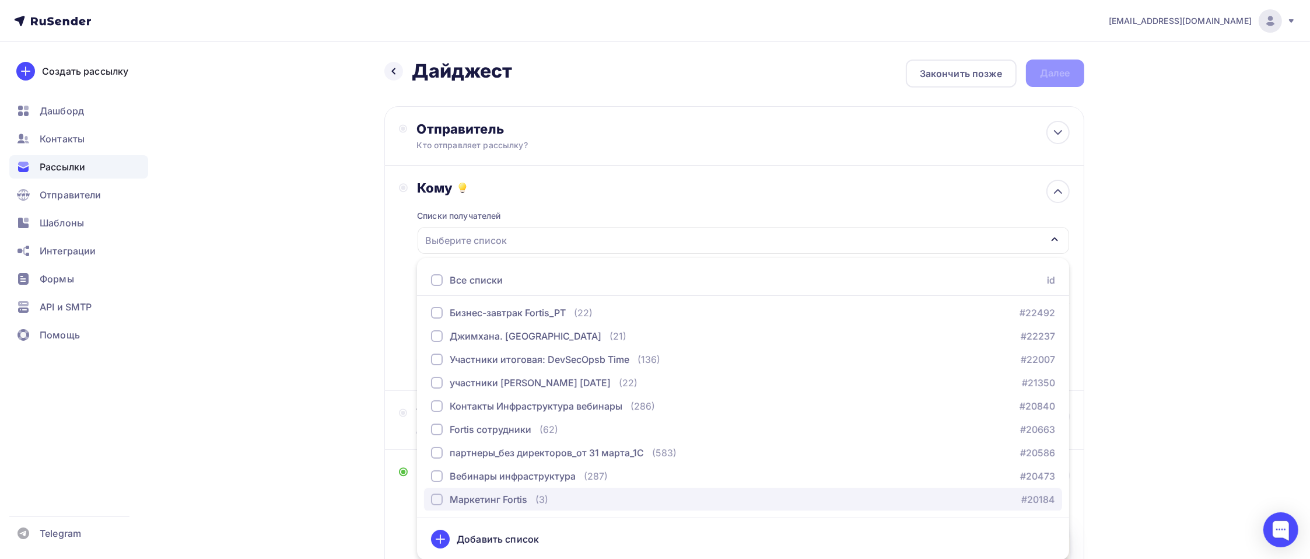
click at [486, 499] on div "Маркетинг Fortis" at bounding box center [489, 499] width 78 height 14
click at [395, 298] on div "Кому Списки получателей Маркетинг Fortis Все списки id бизнес-завтрак 26.08 (26…" at bounding box center [734, 278] width 700 height 225
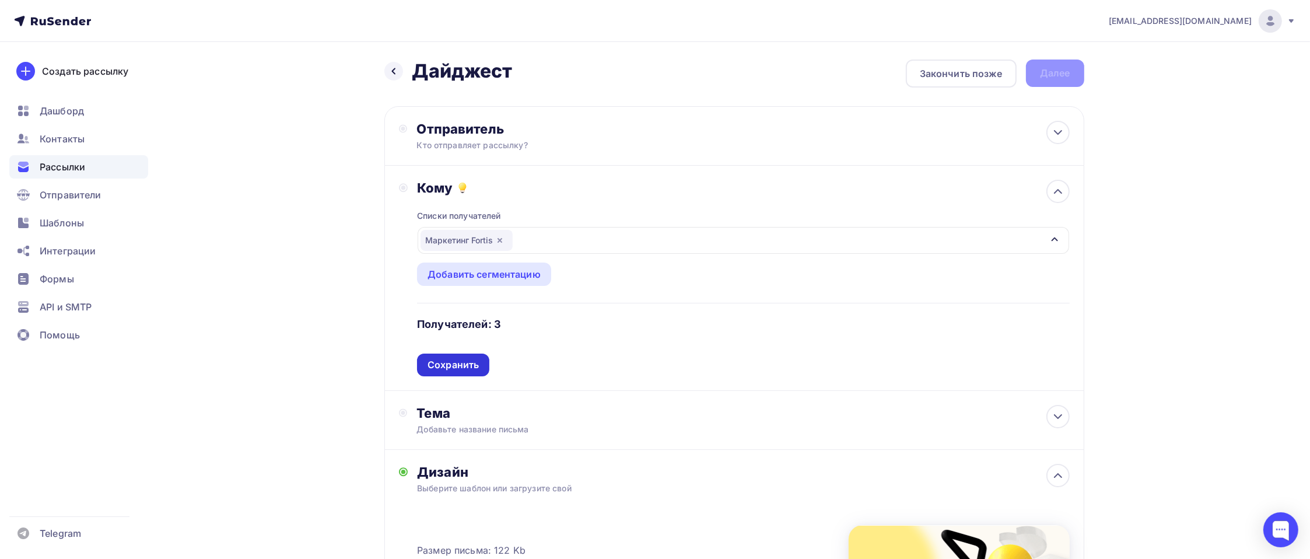
click at [469, 358] on div "Сохранить" at bounding box center [453, 364] width 51 height 13
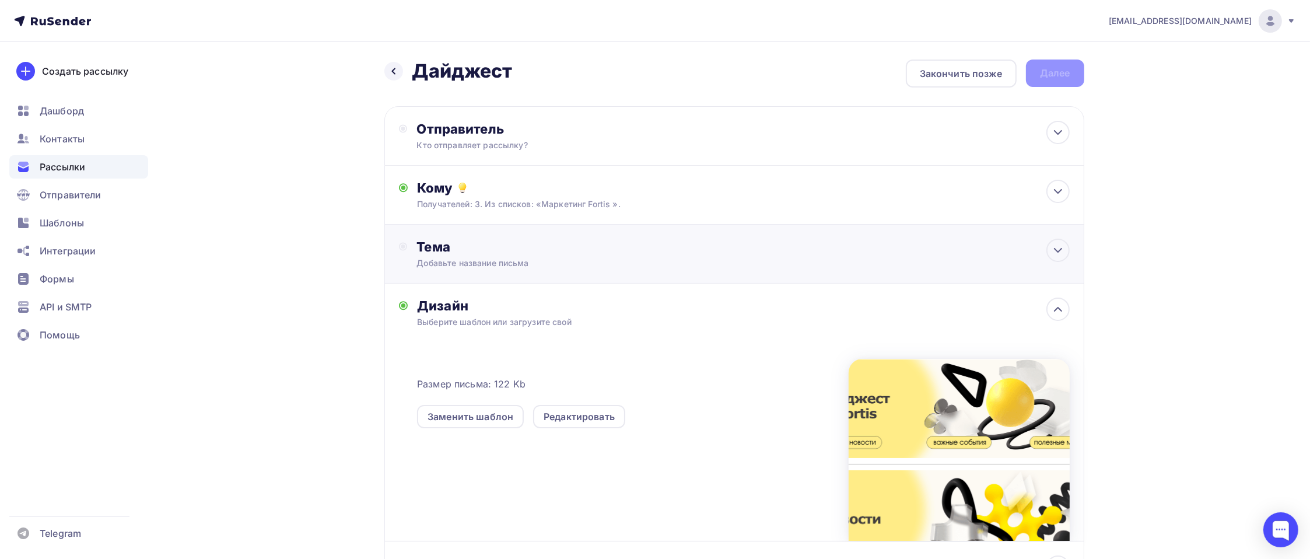
click at [488, 270] on div "Тема Добавьте название письма Тема * Рекомендуем использовать не более 150 симв…" at bounding box center [734, 254] width 700 height 59
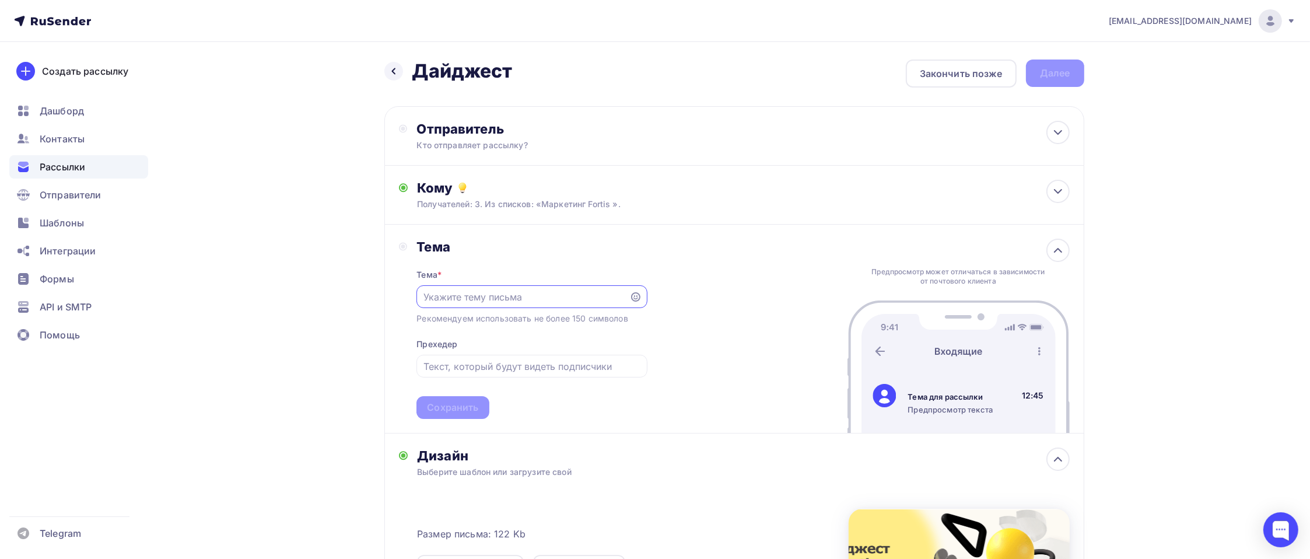
scroll to position [0, 0]
click at [552, 300] on input "Дайджест FORTIS для партнеров" at bounding box center [522, 297] width 199 height 14
type input "Дайджест FORTIS для партнёров"
click at [457, 412] on div "Сохранить" at bounding box center [452, 407] width 51 height 13
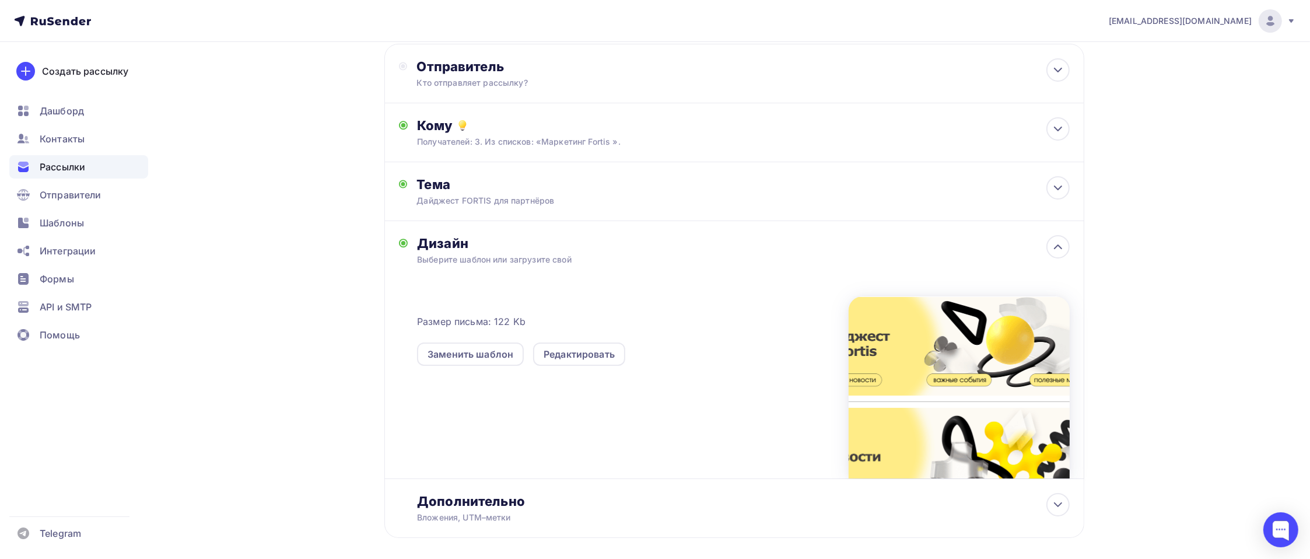
scroll to position [117, 0]
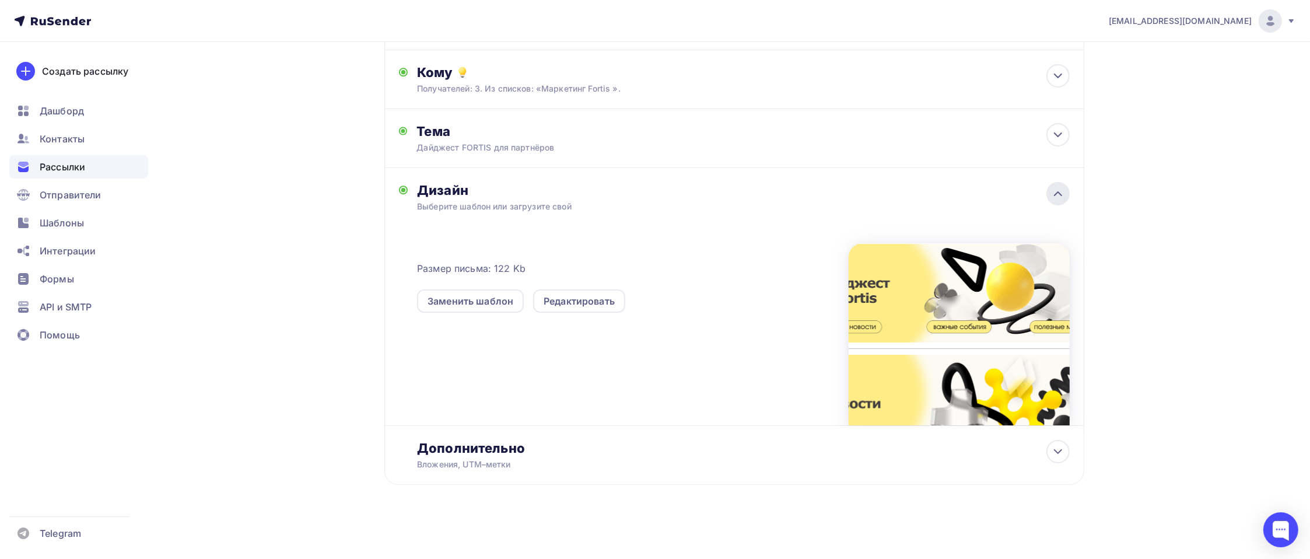
click at [1055, 189] on icon at bounding box center [1058, 194] width 14 height 14
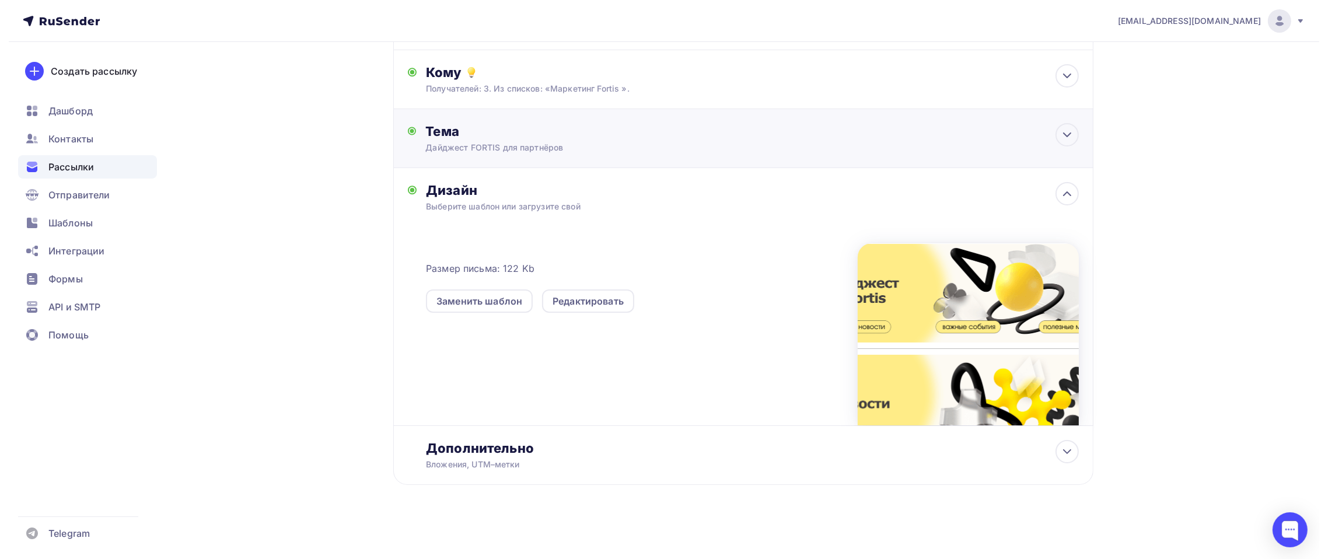
scroll to position [0, 0]
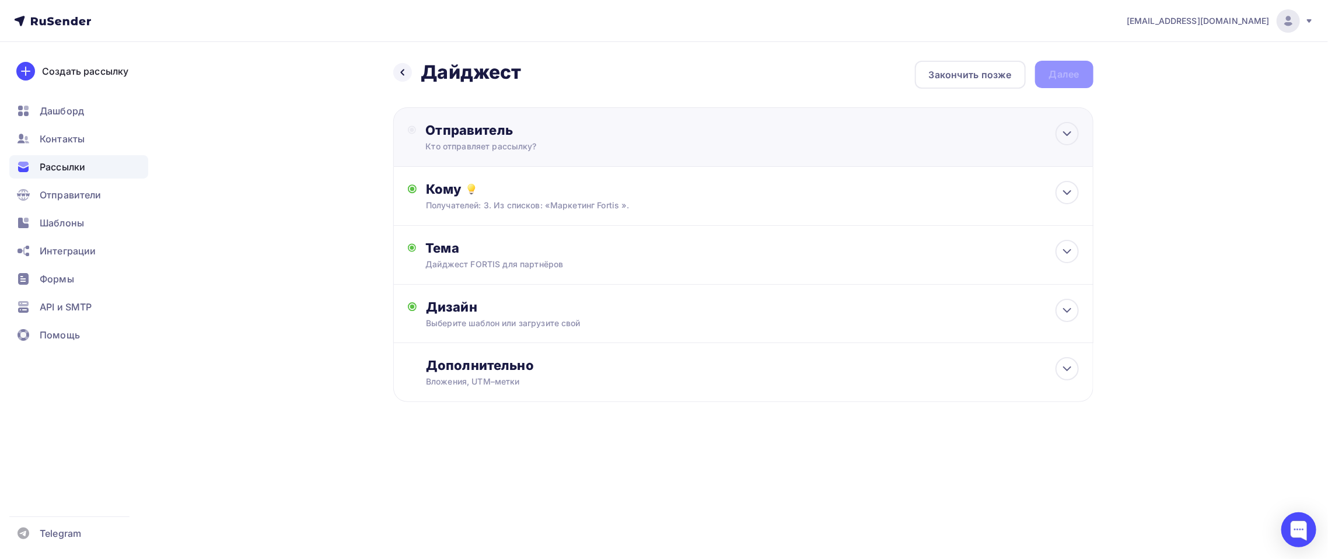
click at [478, 134] on div "Отправитель" at bounding box center [551, 130] width 253 height 16
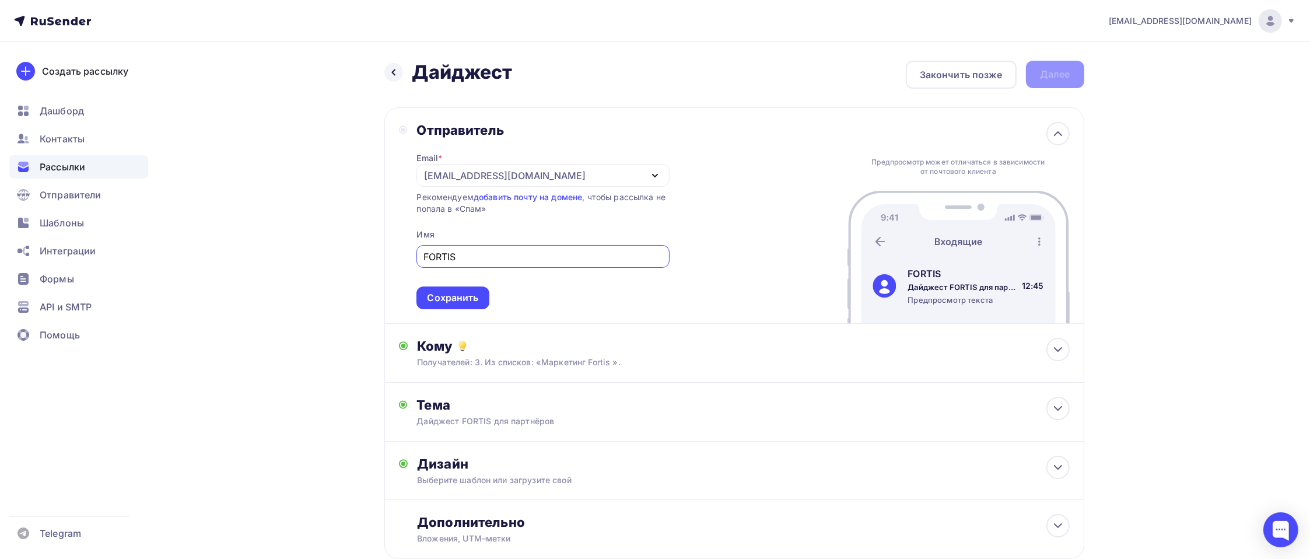
type input "FORTIS"
click at [435, 314] on div "Отправитель Email * [EMAIL_ADDRESS][DOMAIN_NAME] [EMAIL_ADDRESS][DOMAIN_NAME] Д…" at bounding box center [734, 215] width 700 height 216
drag, startPoint x: 442, startPoint y: 304, endPoint x: 451, endPoint y: 303, distance: 9.4
click at [442, 302] on div "Сохранить" at bounding box center [452, 297] width 51 height 13
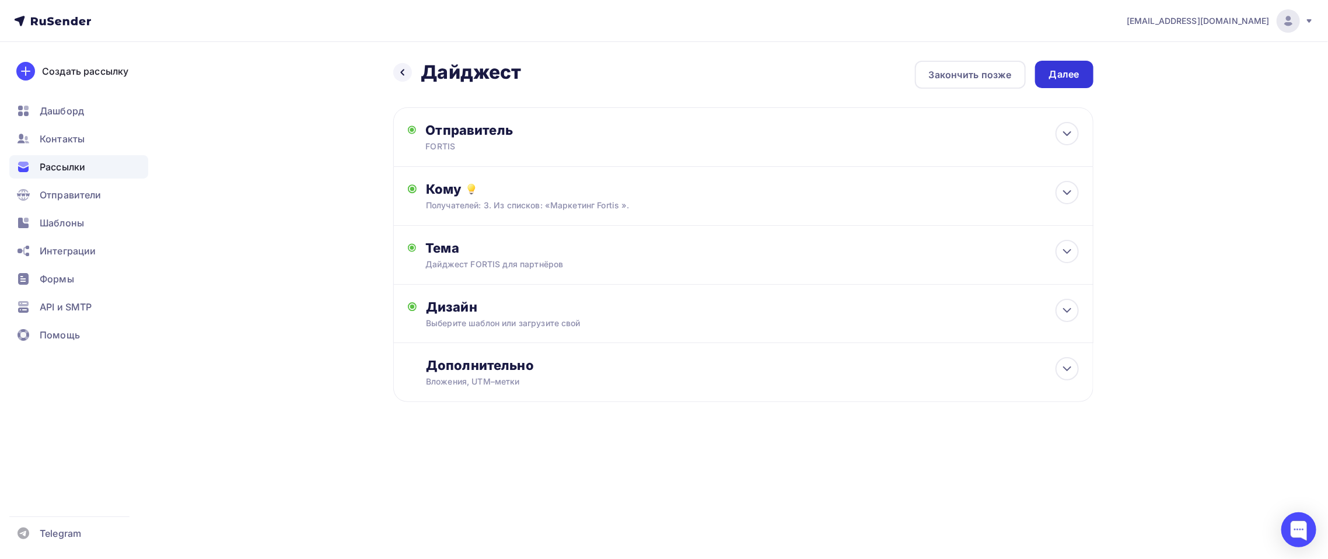
click at [1064, 86] on div "Далее" at bounding box center [1064, 74] width 58 height 27
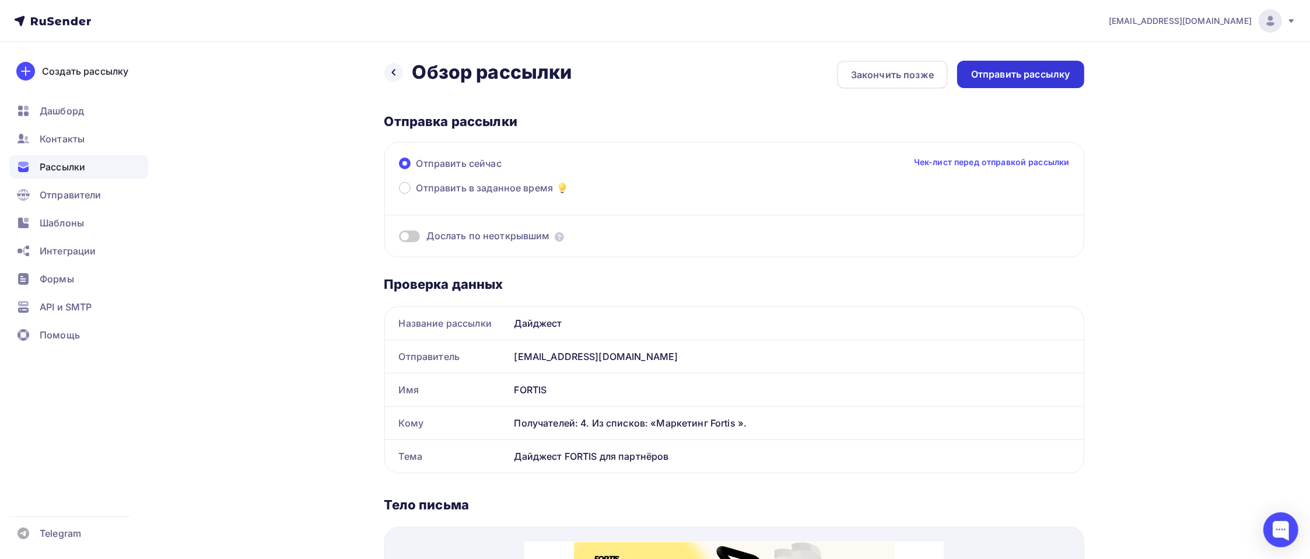
click at [997, 72] on div "Отправить рассылку" at bounding box center [1020, 74] width 99 height 13
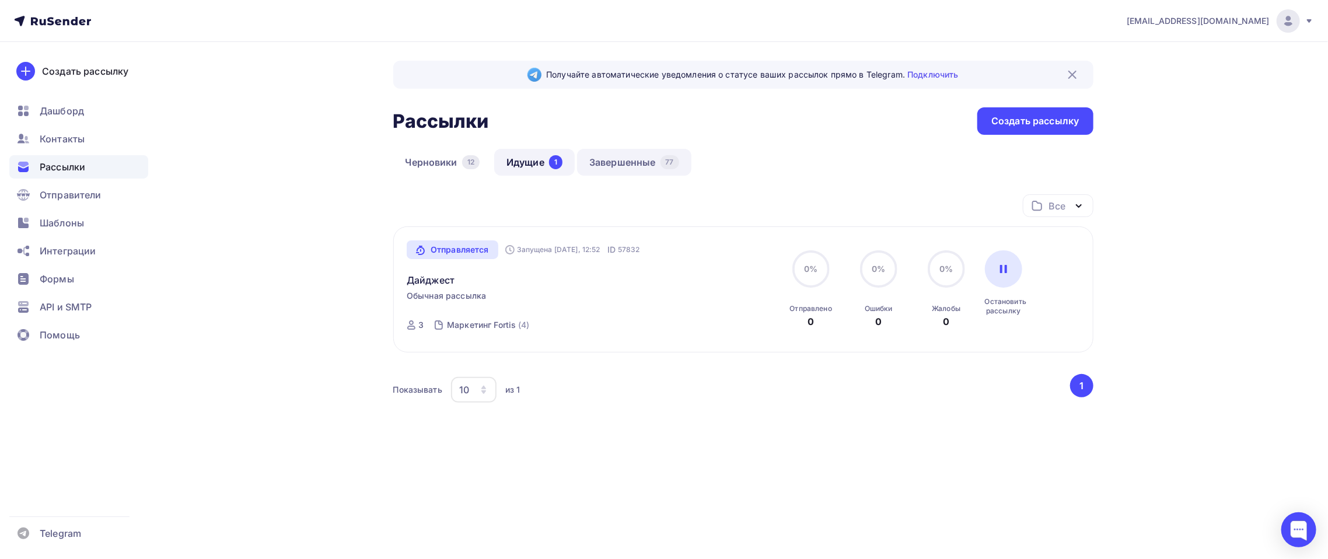
click at [637, 155] on link "Завершенные 77" at bounding box center [634, 162] width 114 height 27
